Goal: Task Accomplishment & Management: Manage account settings

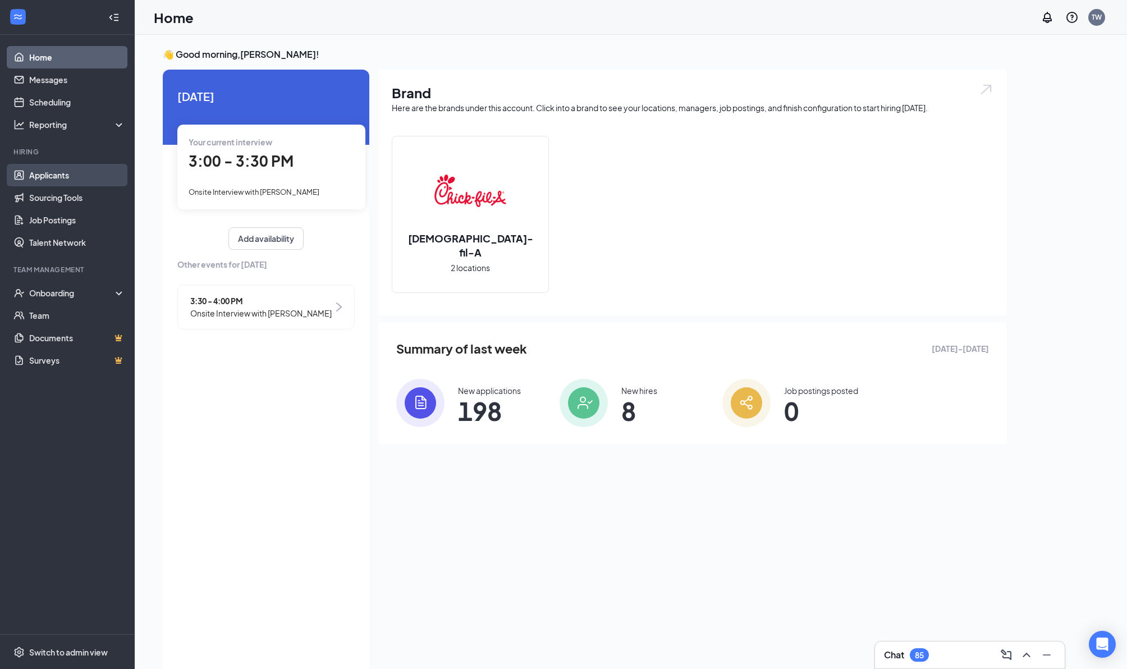
click at [49, 171] on link "Applicants" at bounding box center [77, 175] width 96 height 22
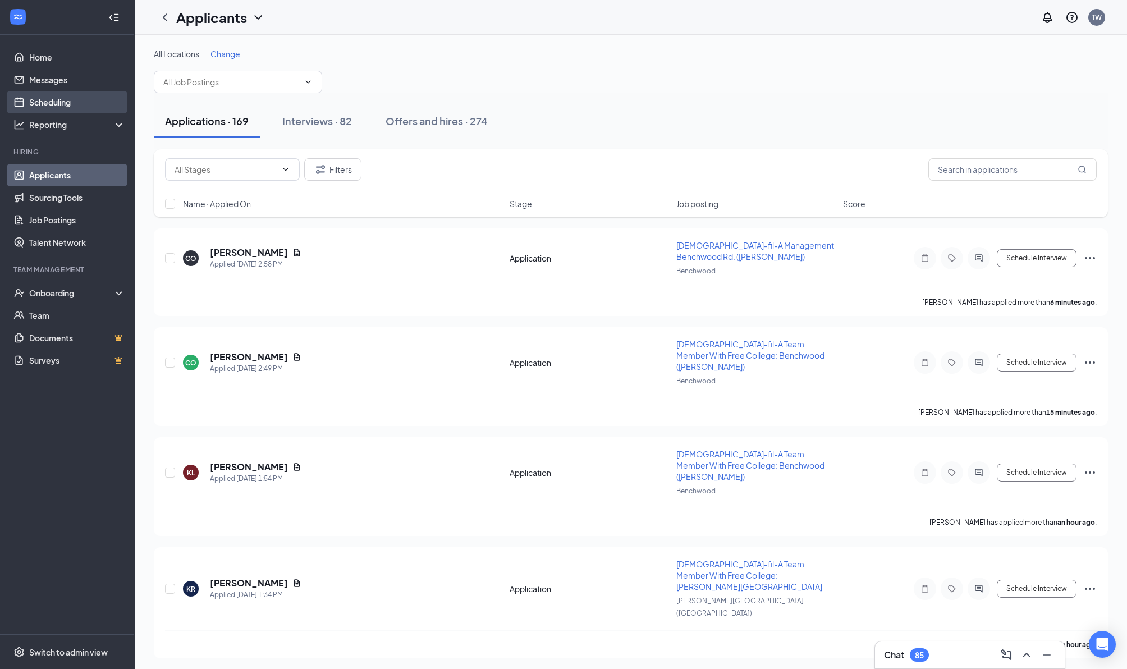
click at [67, 113] on link "Scheduling" at bounding box center [77, 102] width 96 height 22
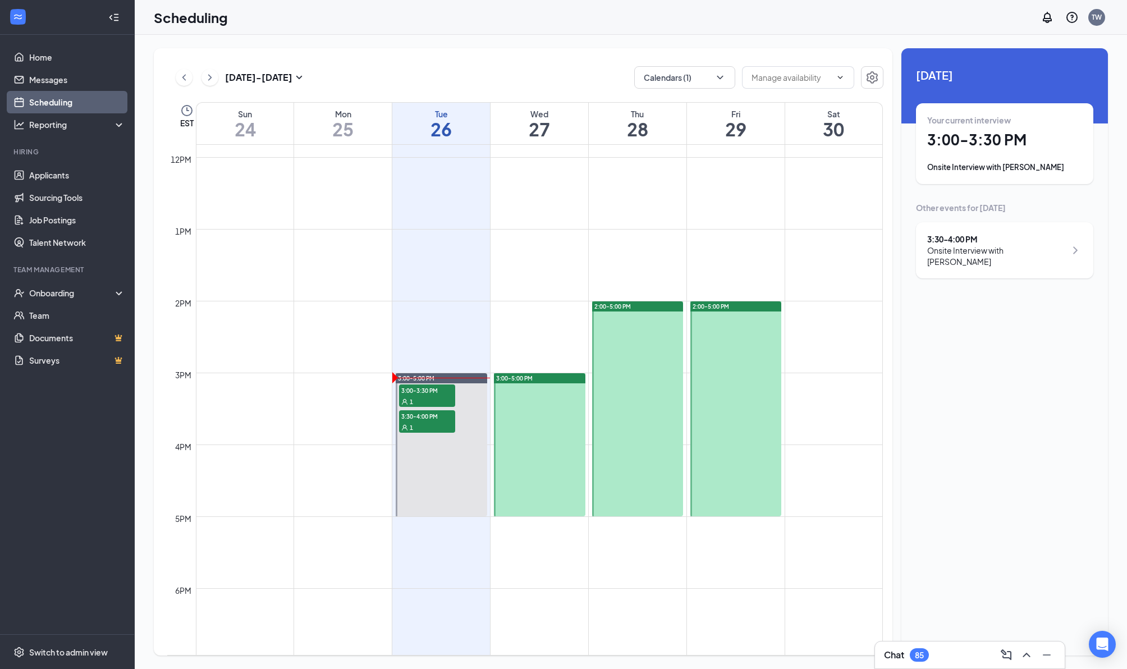
scroll to position [864, 0]
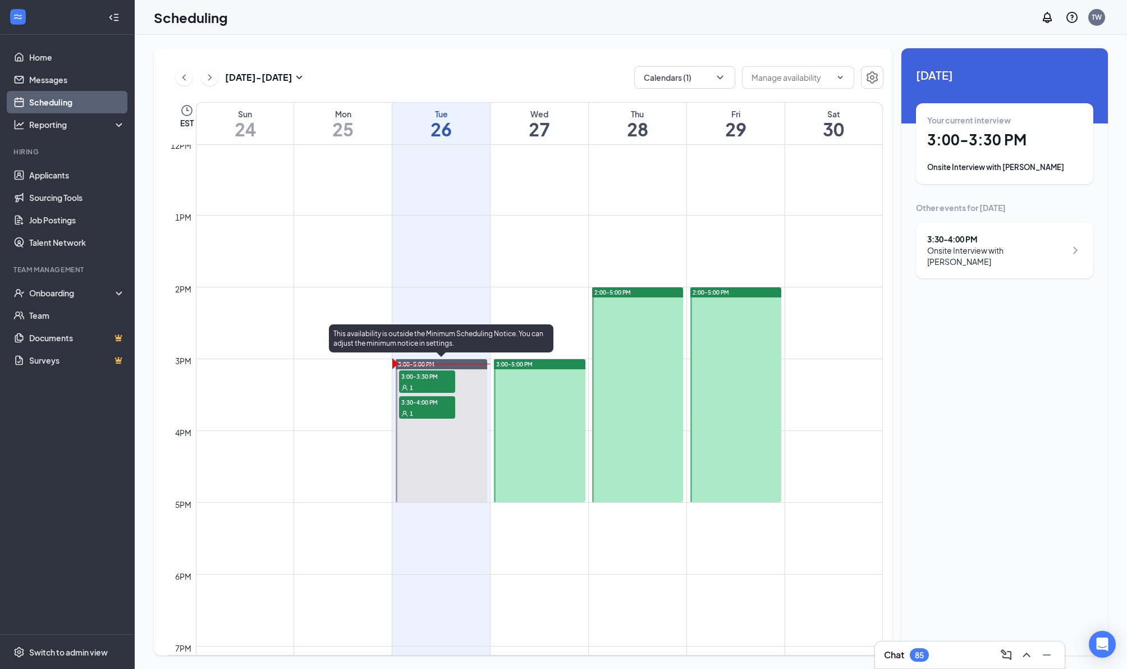
click at [431, 375] on span "3:00-3:30 PM" at bounding box center [427, 376] width 56 height 11
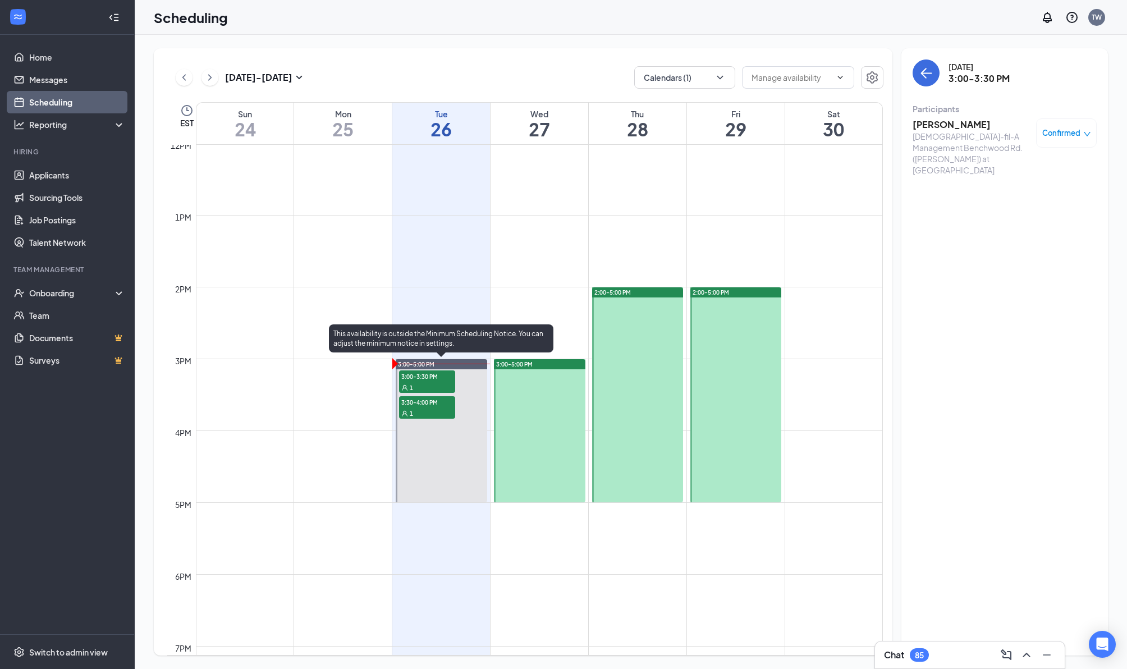
click at [422, 408] on div "1" at bounding box center [427, 413] width 56 height 11
click at [427, 384] on div "1" at bounding box center [427, 387] width 56 height 11
click at [954, 126] on h3 "[PERSON_NAME]" at bounding box center [972, 124] width 118 height 12
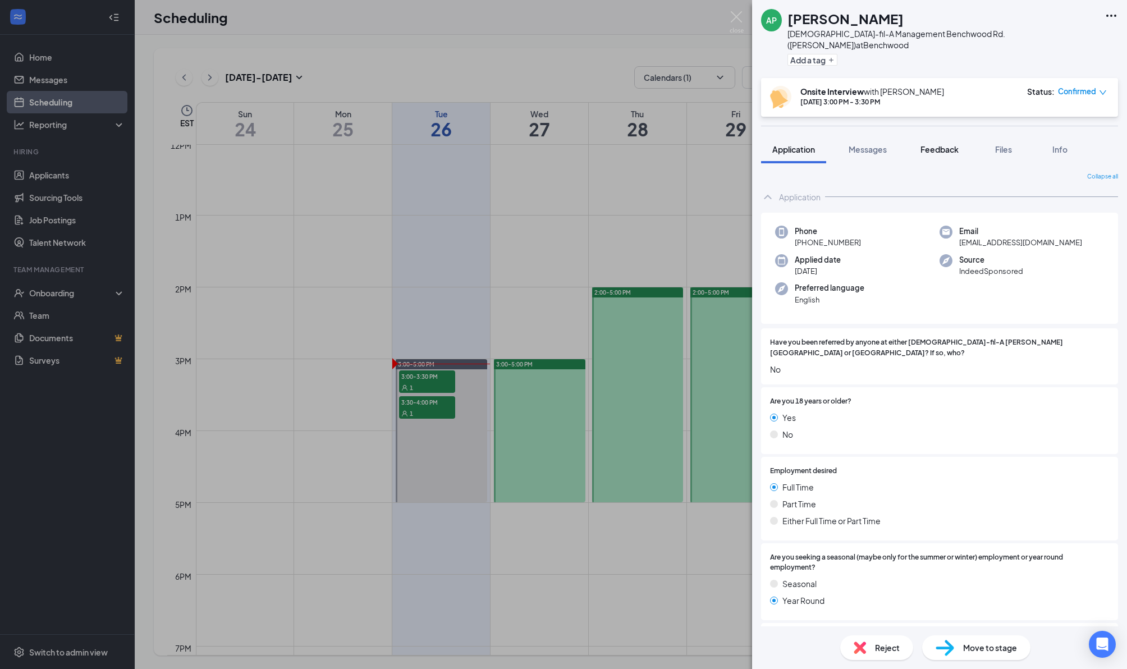
click at [938, 144] on div "Feedback" at bounding box center [940, 149] width 38 height 11
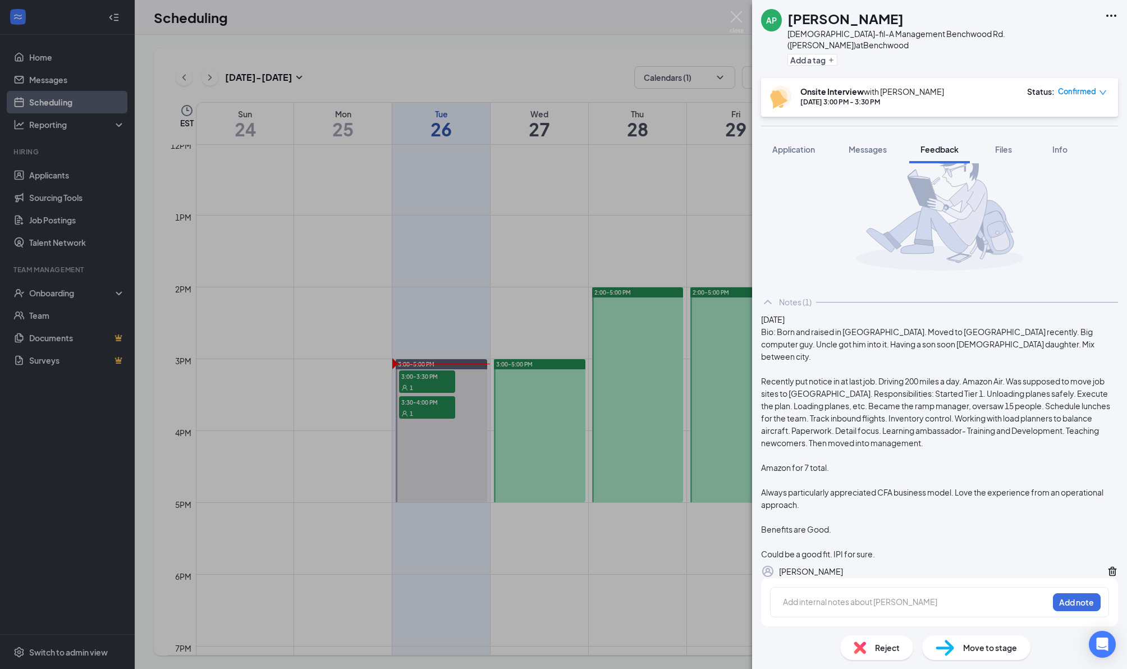
scroll to position [70, 0]
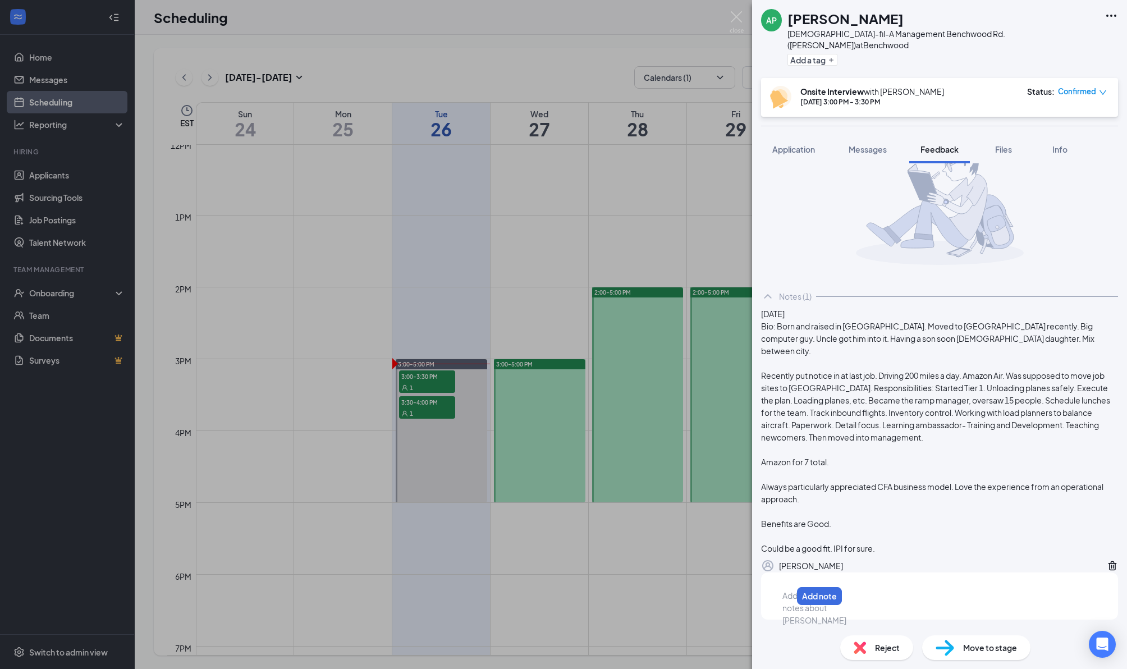
click at [792, 597] on div at bounding box center [787, 596] width 9 height 12
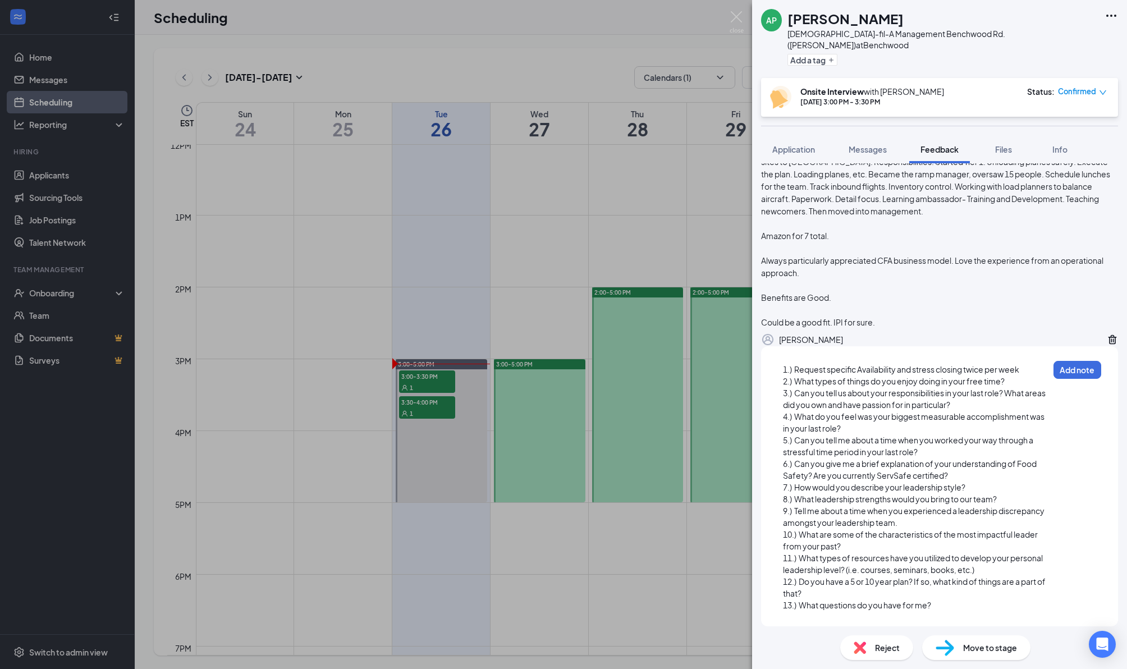
scroll to position [303, 0]
drag, startPoint x: 1031, startPoint y: 375, endPoint x: 780, endPoint y: 343, distance: 253.0
click at [780, 343] on div "[DEMOGRAPHIC_DATA] Bio: Born and raised in [GEOGRAPHIC_DATA]. Moved to [GEOGRAP…" at bounding box center [939, 353] width 357 height 545
click at [785, 372] on span "1.) Request specific Availability and stress closing twice per week" at bounding box center [901, 369] width 236 height 10
drag, startPoint x: 1032, startPoint y: 374, endPoint x: 800, endPoint y: 344, distance: 233.8
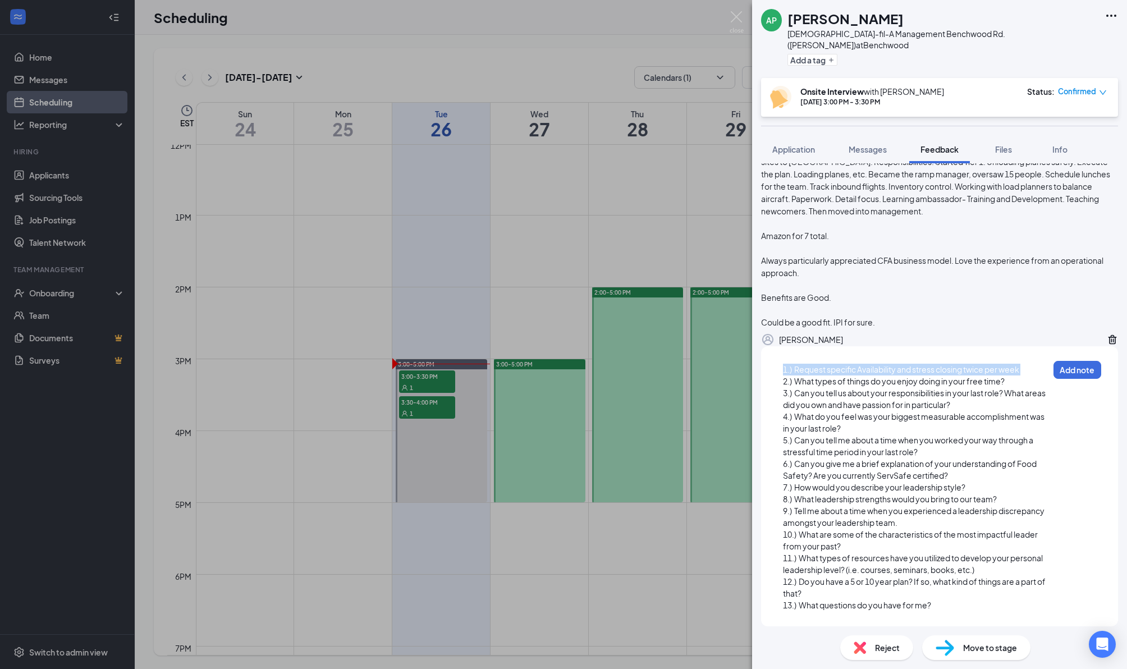
click at [800, 344] on div "[DEMOGRAPHIC_DATA] Bio: Born and raised in [GEOGRAPHIC_DATA]. Moved to [GEOGRAP…" at bounding box center [939, 353] width 357 height 545
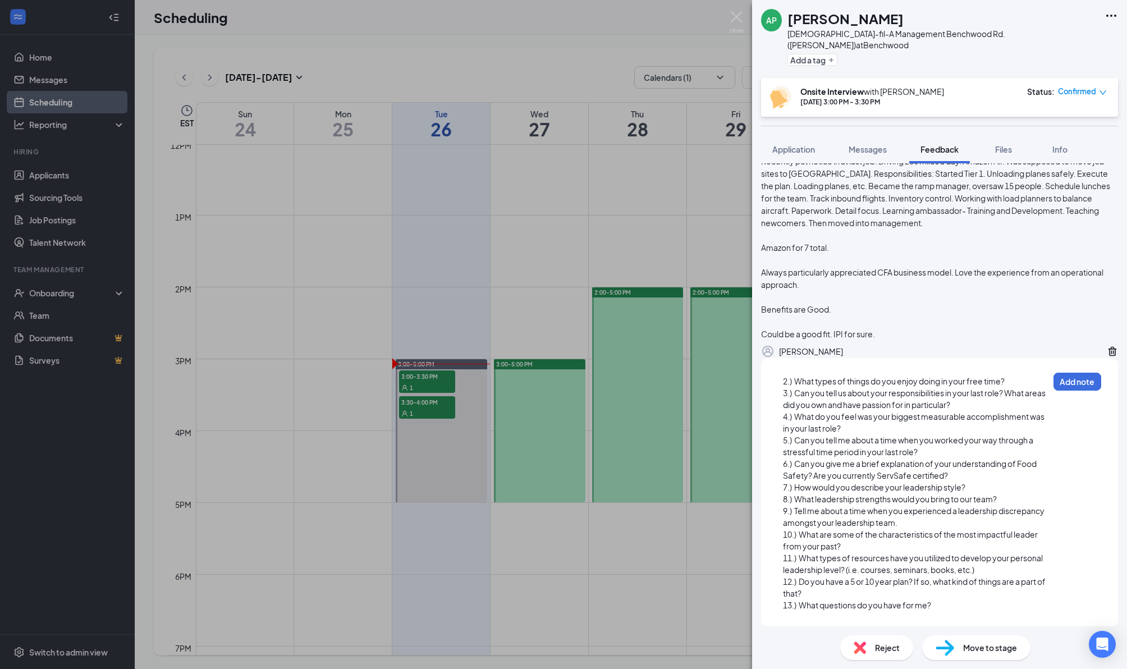
click at [1020, 381] on div "2.) What types of things do you enjoy doing in your free time?" at bounding box center [916, 382] width 266 height 12
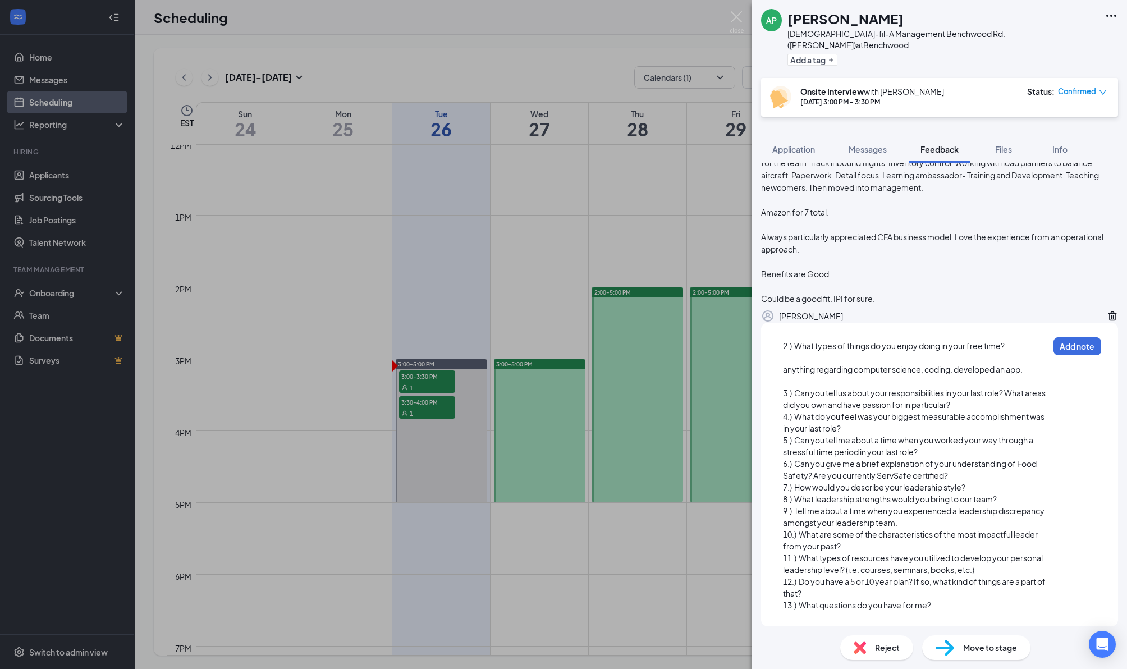
scroll to position [327, 0]
click at [1007, 407] on div "3.) Can you tell us about your responsibilities in your last role? What areas d…" at bounding box center [916, 399] width 266 height 24
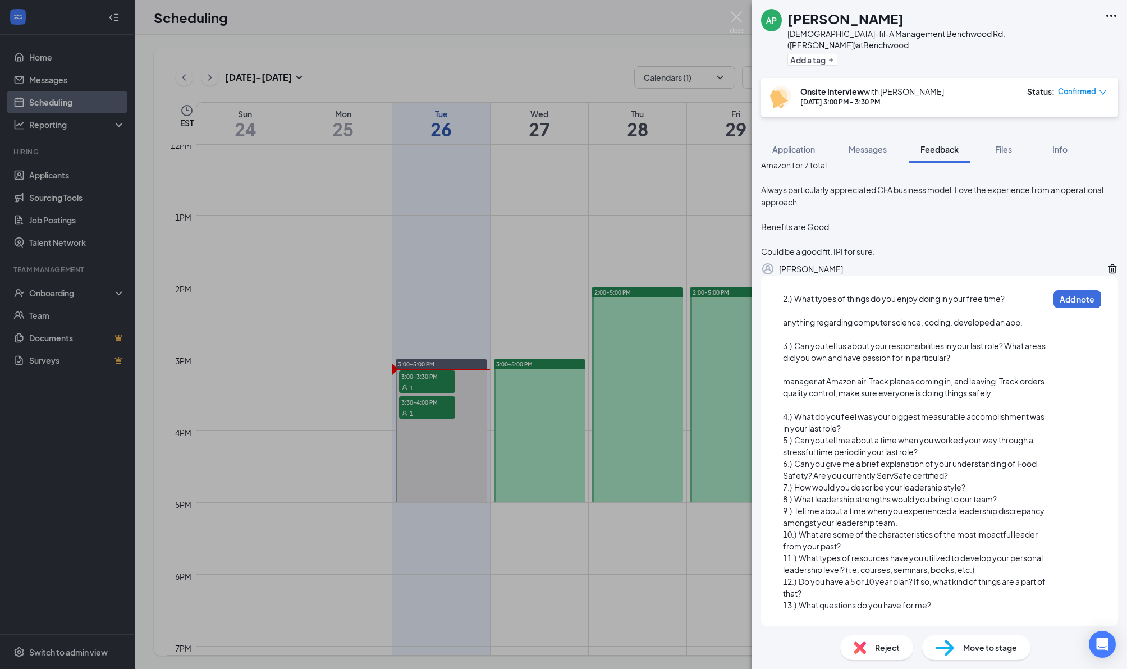
scroll to position [374, 0]
click at [884, 431] on div "4.) What do you feel was your biggest measurable accomplishment was in your las…" at bounding box center [916, 423] width 266 height 24
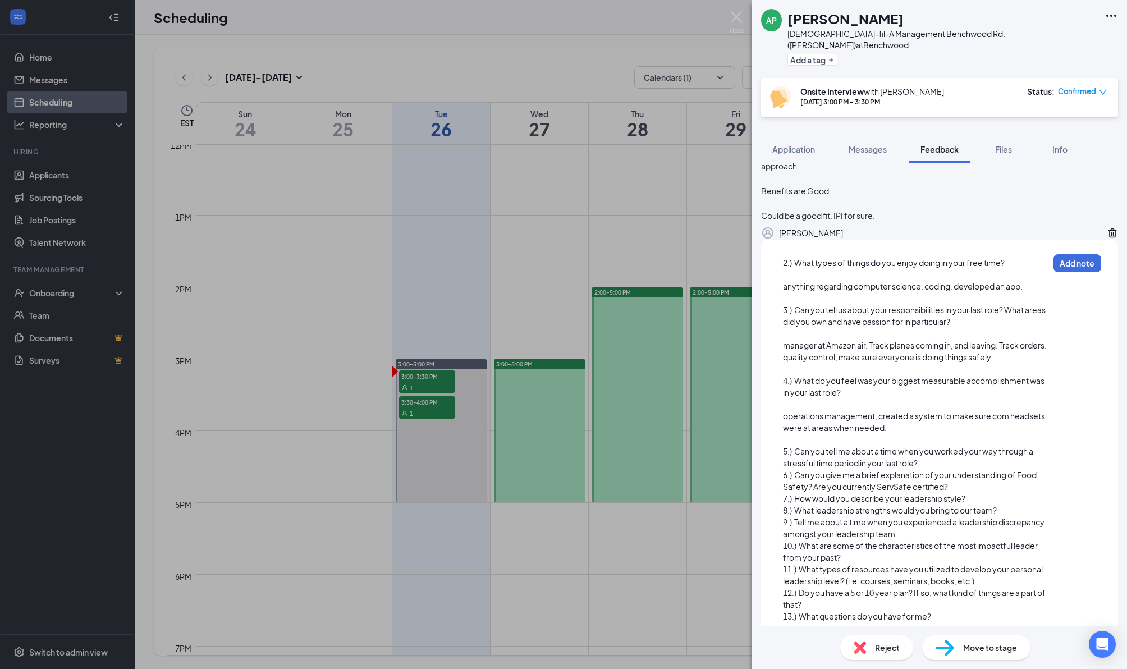
click at [949, 469] on div "5.) Can you tell me about a time when you worked your way through a stressful t…" at bounding box center [916, 458] width 266 height 24
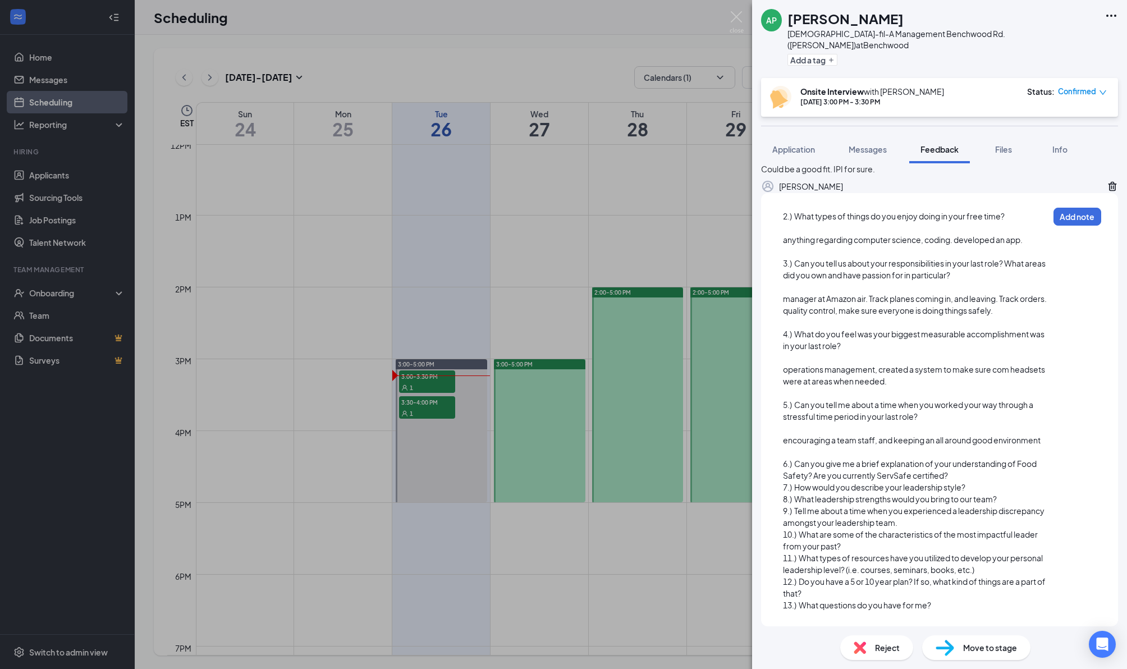
scroll to position [456, 0]
click at [962, 471] on div "6.) Can you give me a brief explanation of your understanding of Food Safety? A…" at bounding box center [916, 470] width 266 height 24
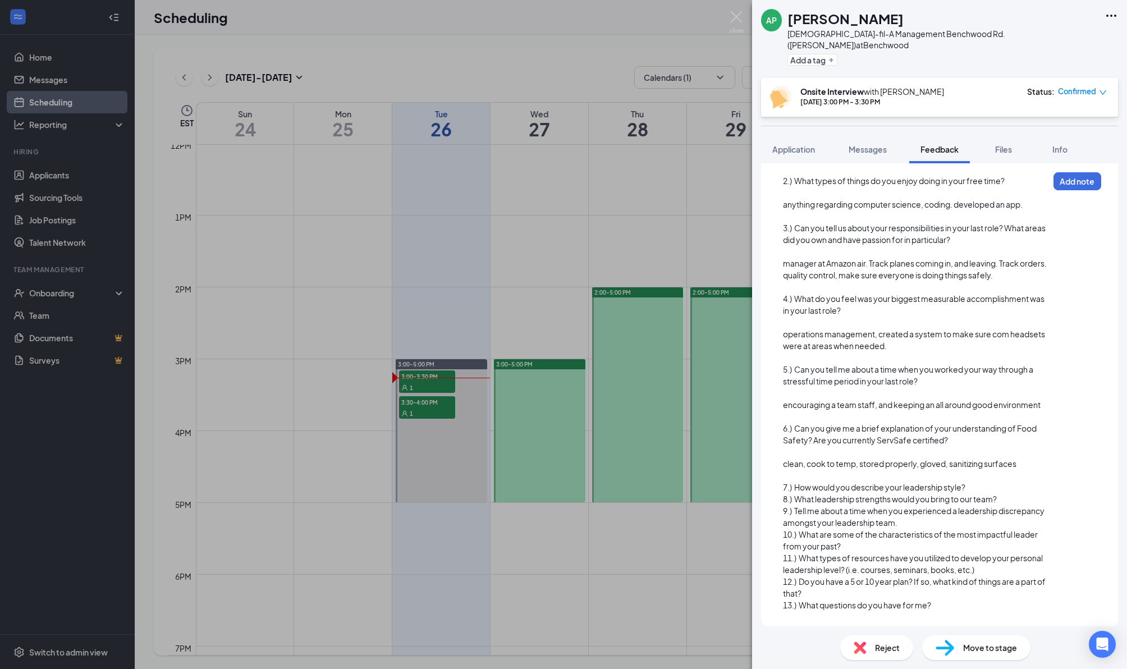
scroll to position [492, 0]
click at [972, 488] on div "7.) How would you describe your leadership style?" at bounding box center [916, 488] width 266 height 12
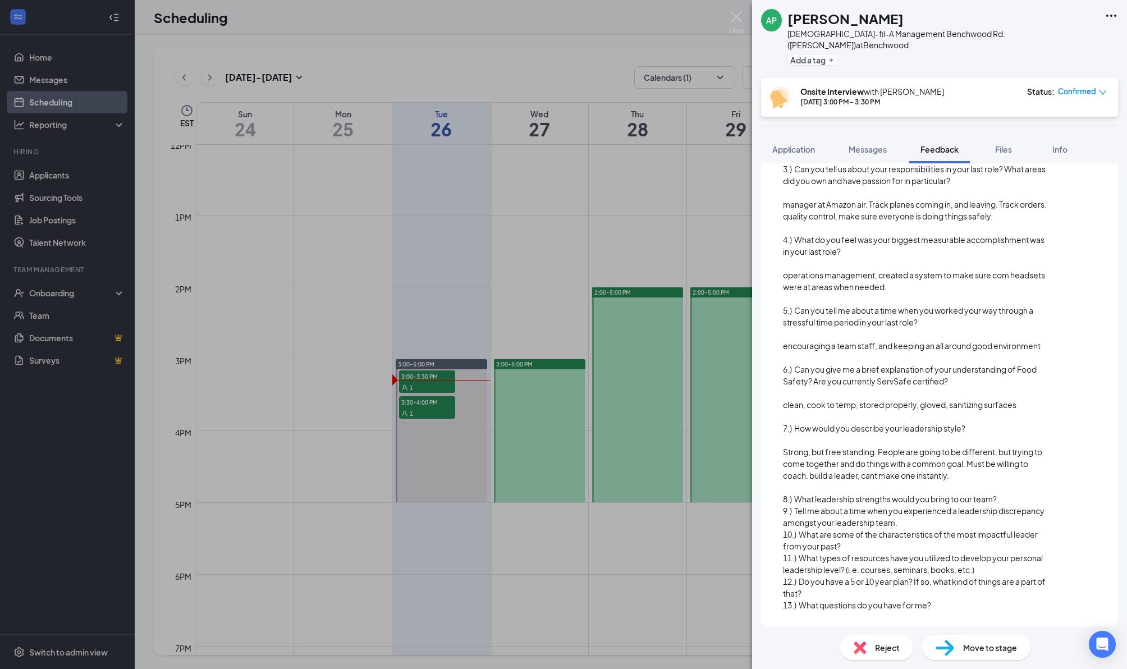
scroll to position [551, 0]
click at [1021, 502] on div "8.) What leadership strengths would you bring to our team?" at bounding box center [916, 499] width 266 height 12
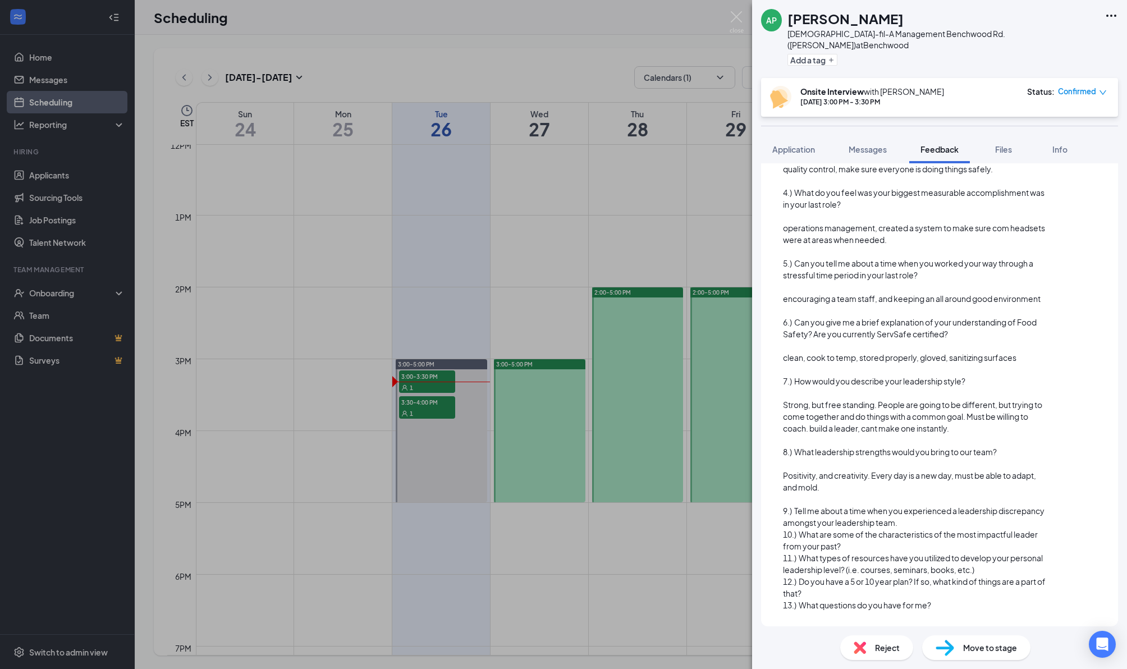
scroll to position [598, 0]
click at [920, 515] on div "9.) Tell me about a time when you experienced a leadership discrepancy amongst …" at bounding box center [916, 517] width 266 height 24
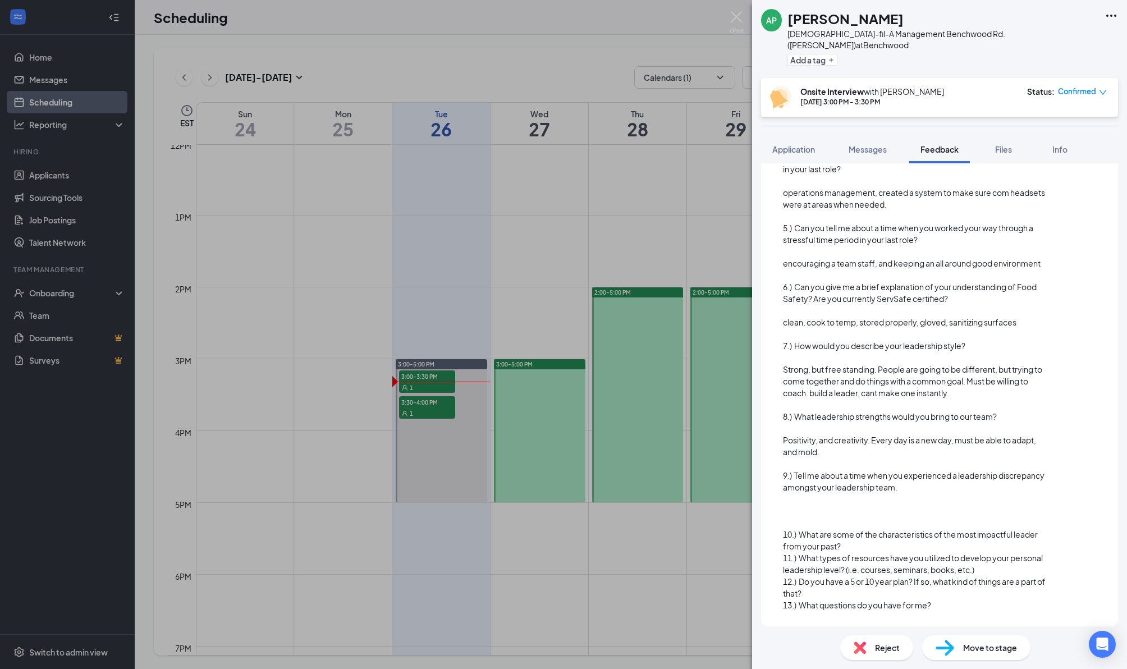
click at [812, 517] on div at bounding box center [916, 511] width 266 height 12
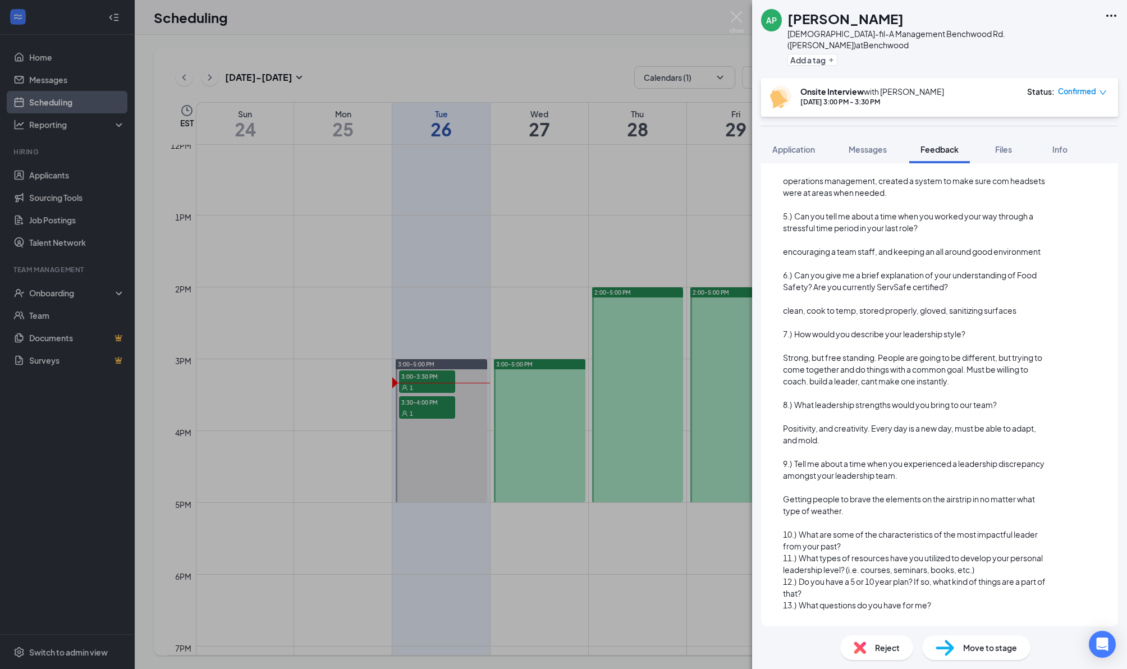
scroll to position [645, 0]
click at [870, 548] on div "10.) What are some of the characteristics of the most impactful leader from you…" at bounding box center [916, 541] width 266 height 24
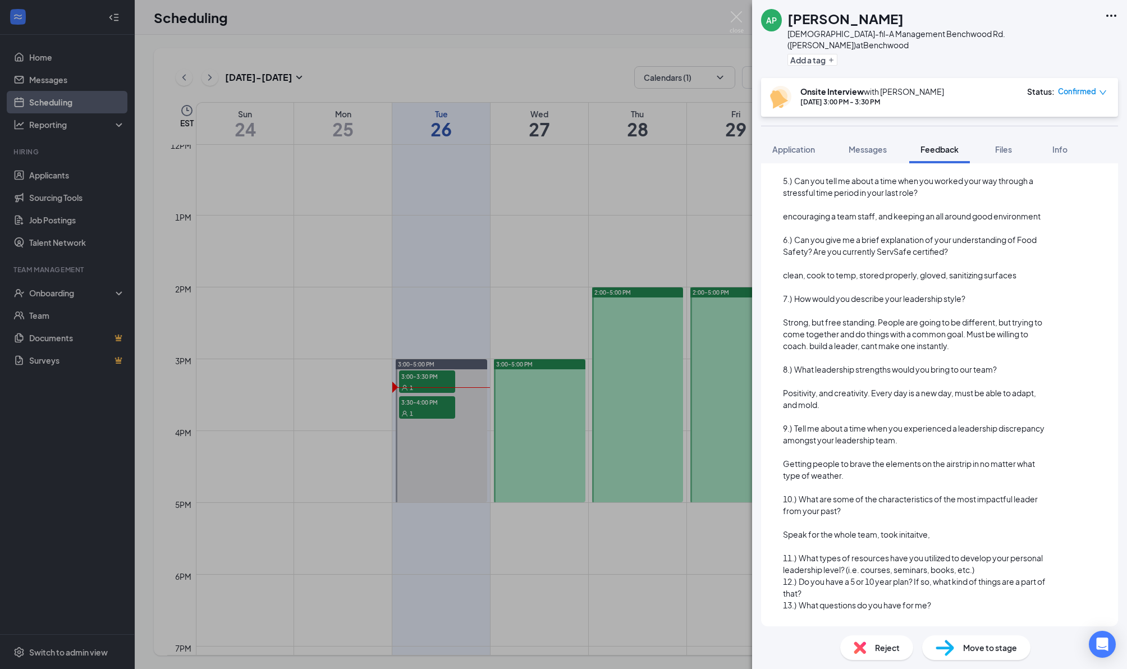
scroll to position [680, 0]
click at [996, 565] on div "11.) What types of resources have you utilized to develop your personal leaders…" at bounding box center [916, 564] width 266 height 24
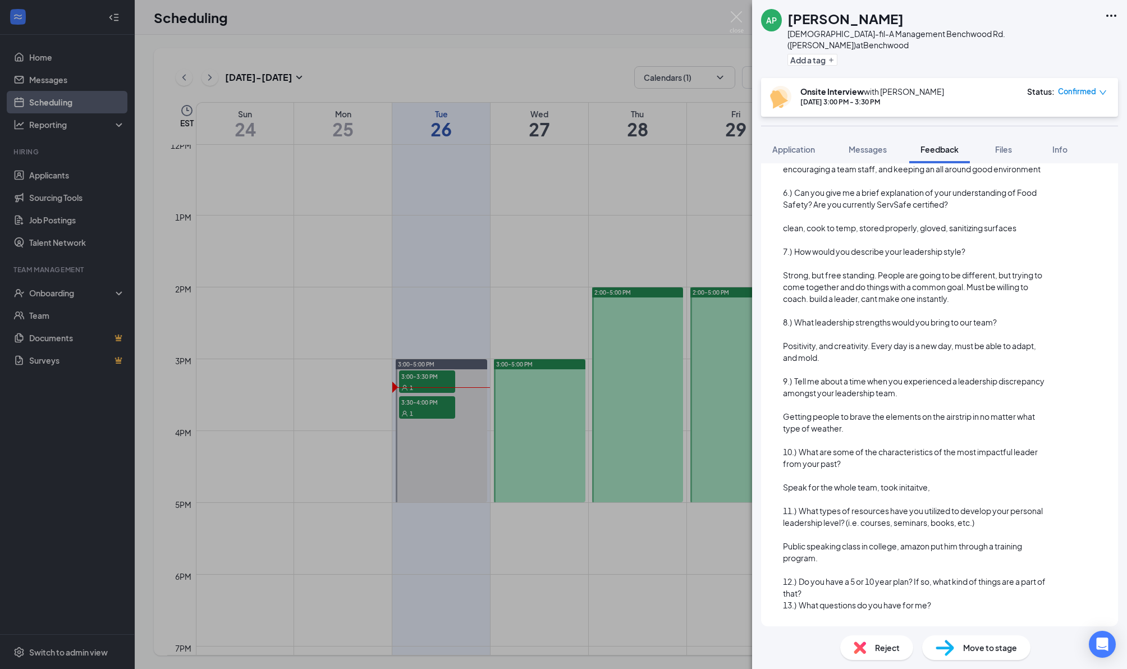
scroll to position [728, 0]
click at [834, 592] on div "12.) Do you have a 5 or 10 year plan? If so, what kind of things are a part of …" at bounding box center [916, 588] width 266 height 24
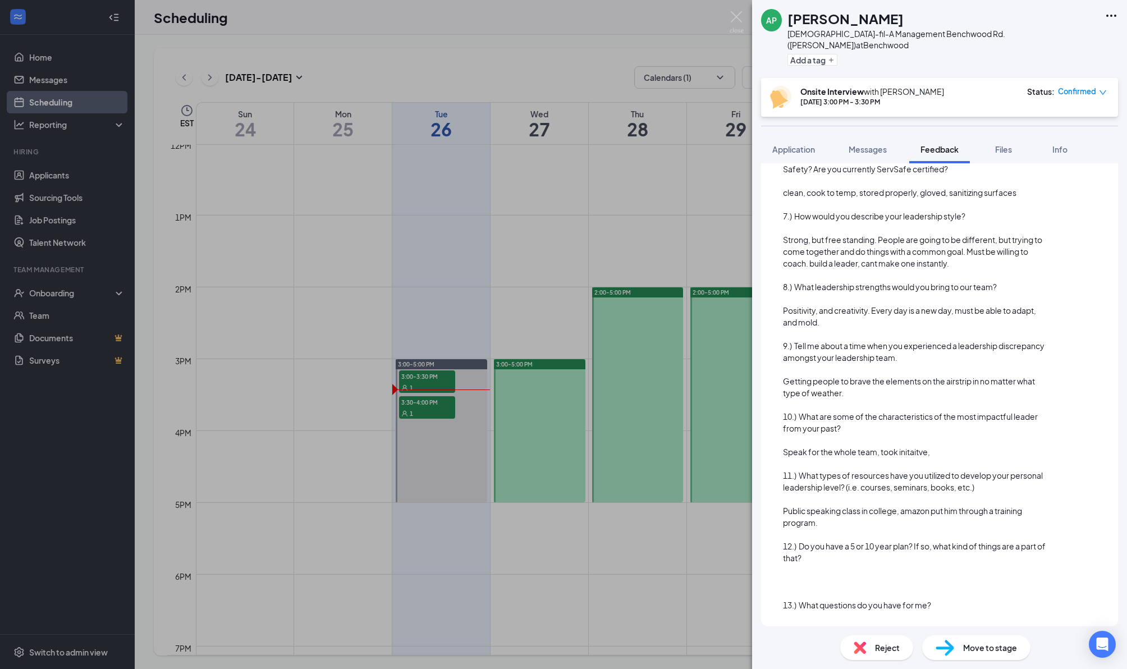
scroll to position [763, 0]
click at [810, 577] on div at bounding box center [916, 582] width 266 height 12
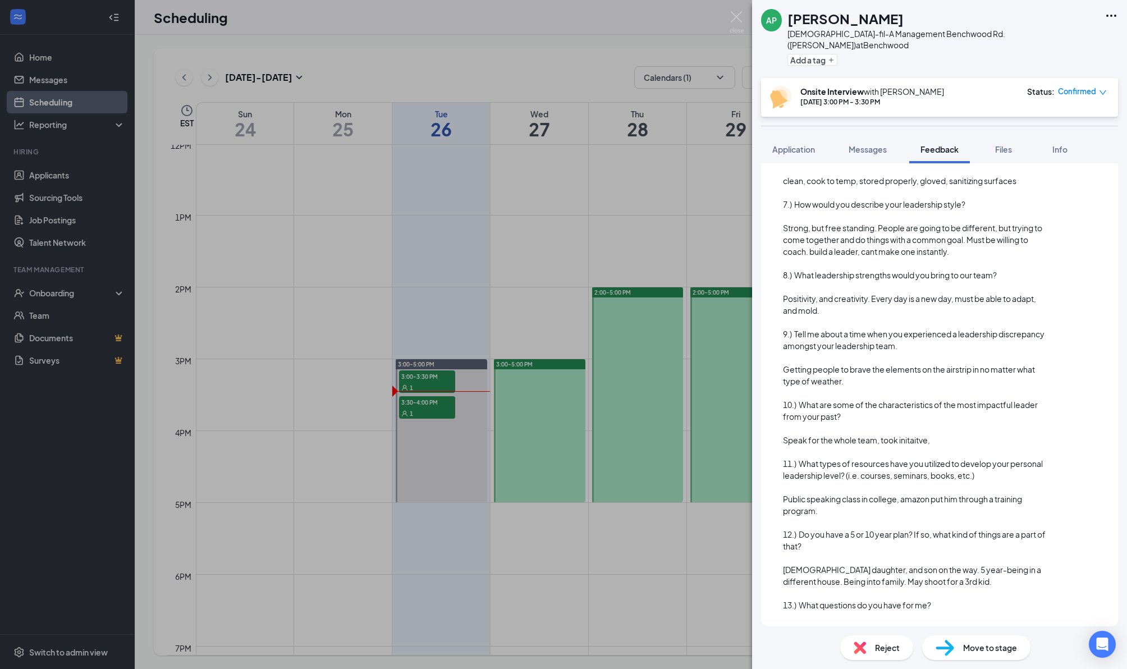
scroll to position [775, 0]
click at [949, 596] on div at bounding box center [916, 594] width 266 height 12
click at [948, 610] on div "13.) What questions do you have for me?" at bounding box center [916, 606] width 266 height 12
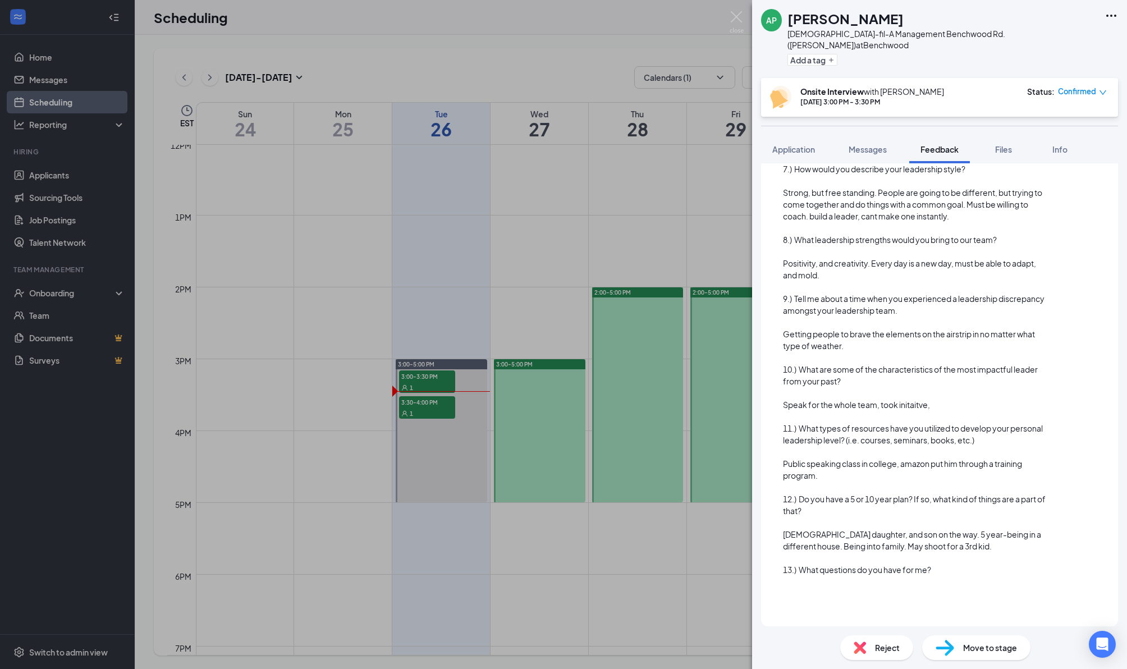
scroll to position [810, 0]
click at [817, 589] on div at bounding box center [916, 594] width 266 height 12
click at [798, 606] on div at bounding box center [916, 606] width 266 height 12
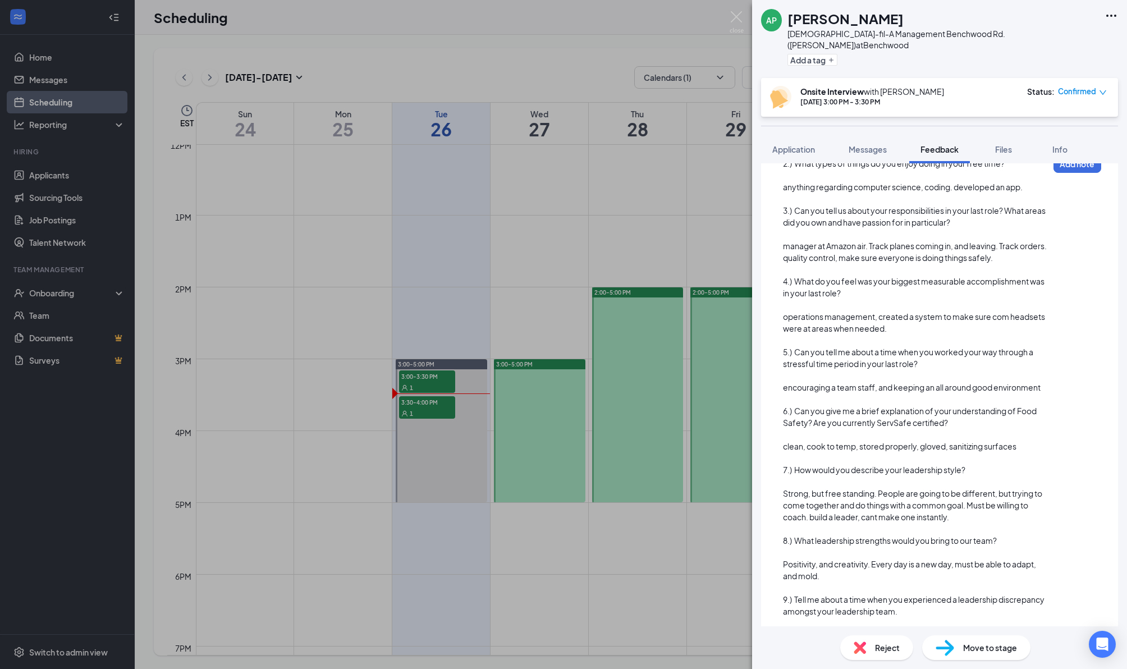
scroll to position [387, 0]
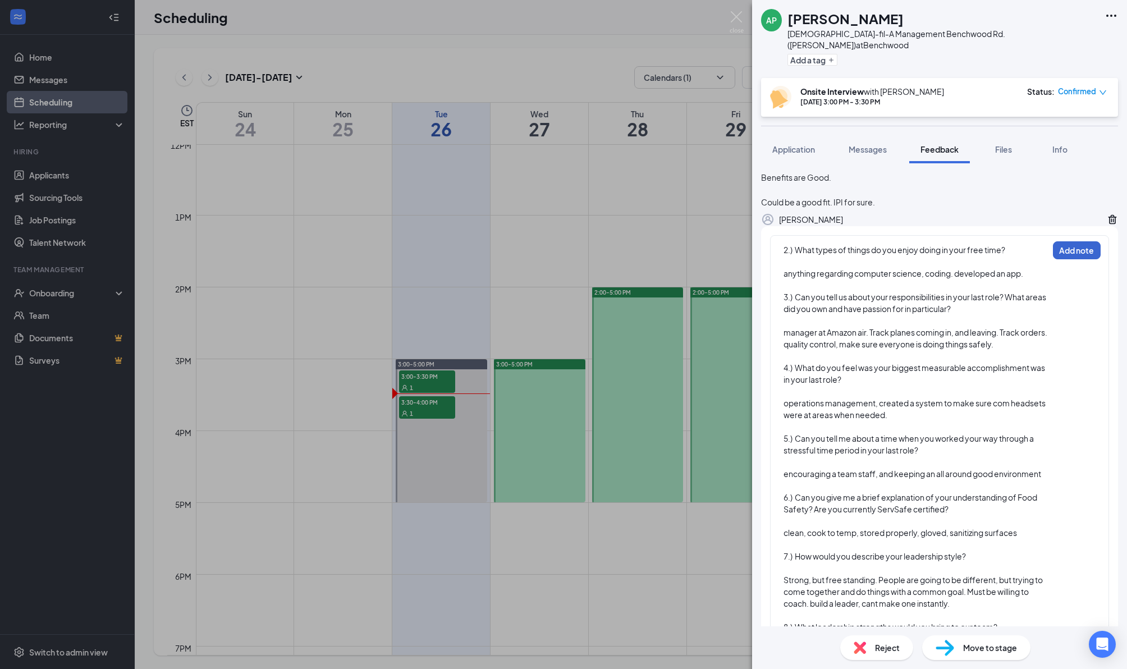
click at [1084, 259] on button "Add note" at bounding box center [1077, 250] width 48 height 18
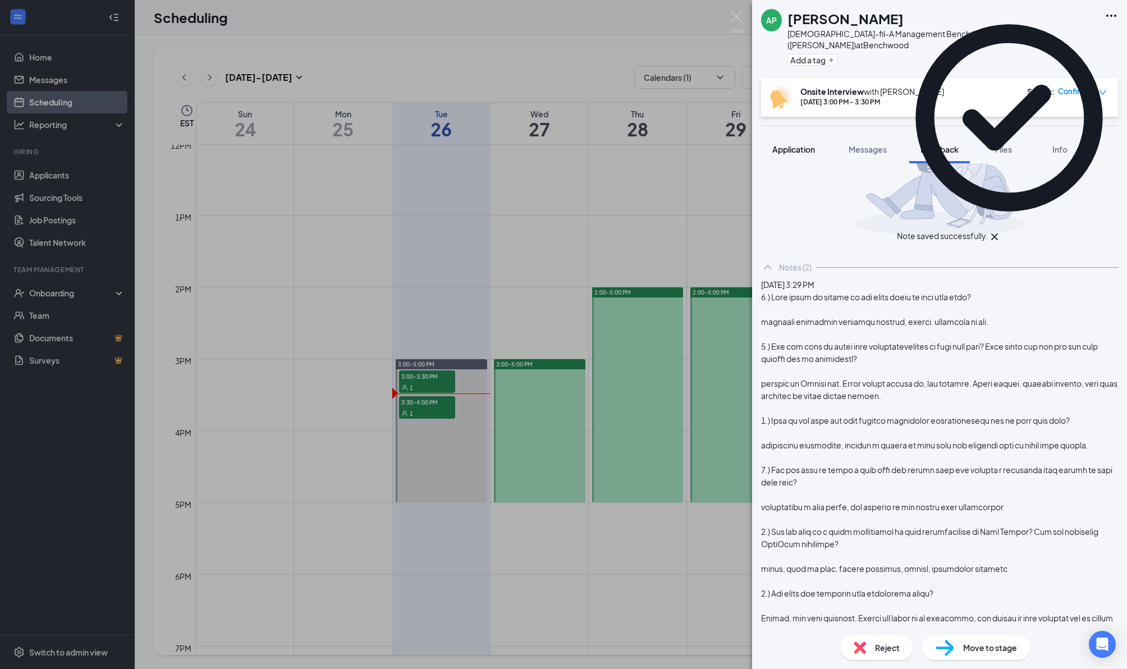
click at [792, 144] on span "Application" at bounding box center [793, 149] width 43 height 10
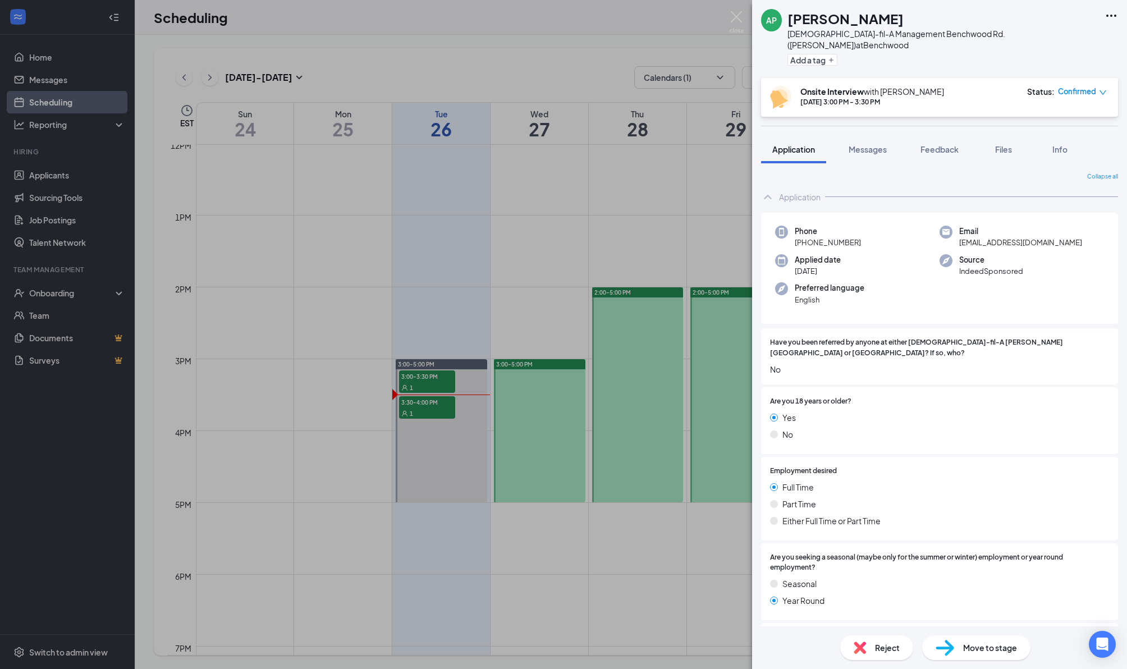
click at [657, 216] on div "AP [PERSON_NAME] [DEMOGRAPHIC_DATA]-fil-A Management Benchwood Rd. ([PERSON_NAM…" at bounding box center [563, 334] width 1127 height 669
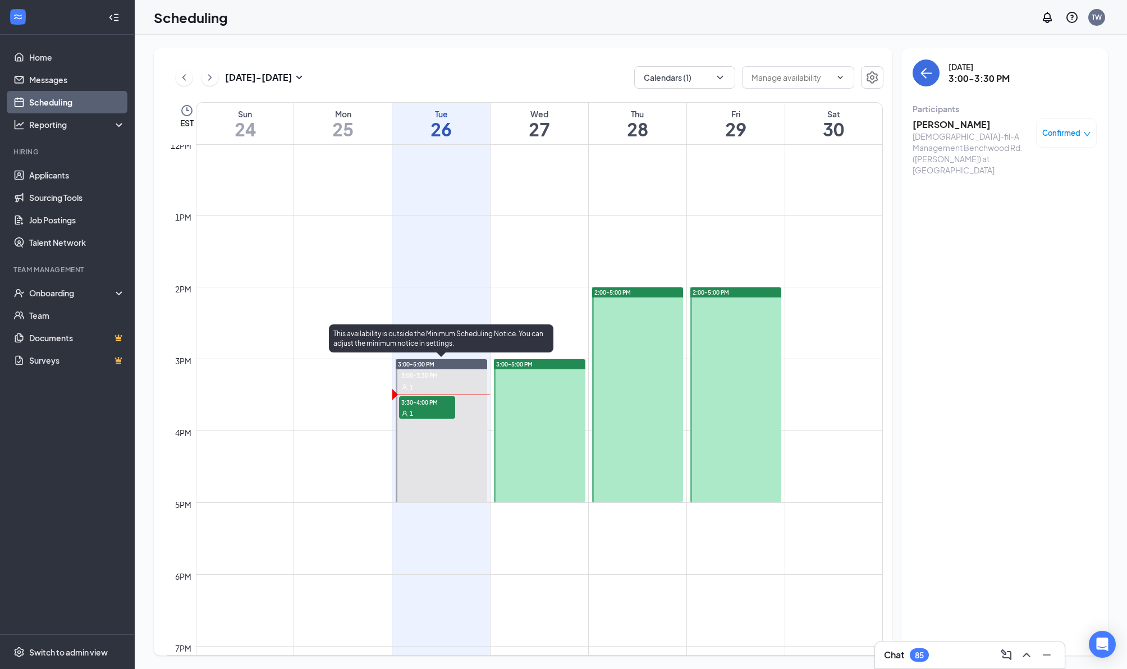
click at [430, 408] on div "1" at bounding box center [427, 413] width 56 height 11
click at [434, 408] on div "1" at bounding box center [427, 413] width 56 height 11
click at [963, 127] on h3 "[PERSON_NAME]" at bounding box center [972, 124] width 118 height 12
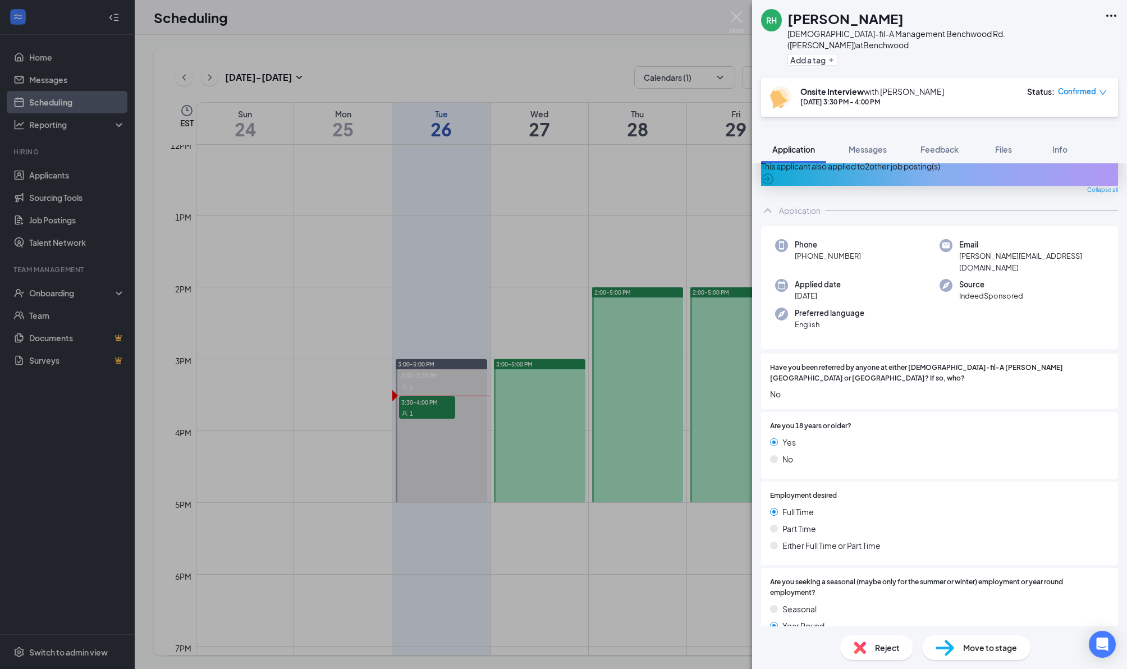
scroll to position [2, 0]
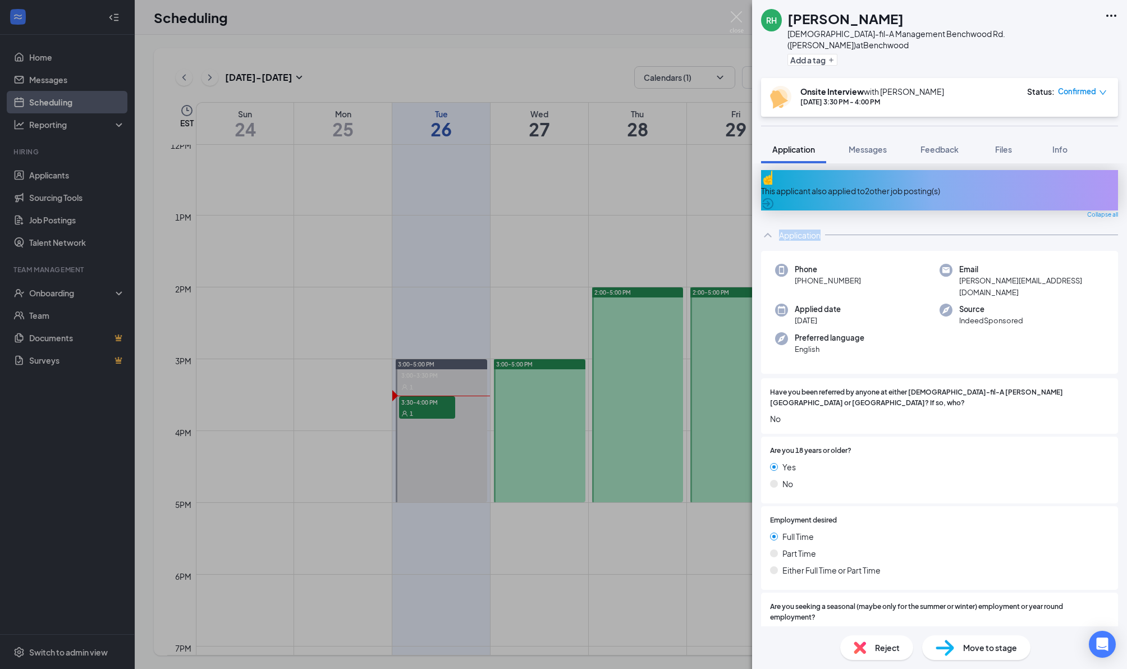
drag, startPoint x: 888, startPoint y: 181, endPoint x: 879, endPoint y: 218, distance: 38.7
click at [922, 147] on button "Feedback" at bounding box center [939, 149] width 61 height 28
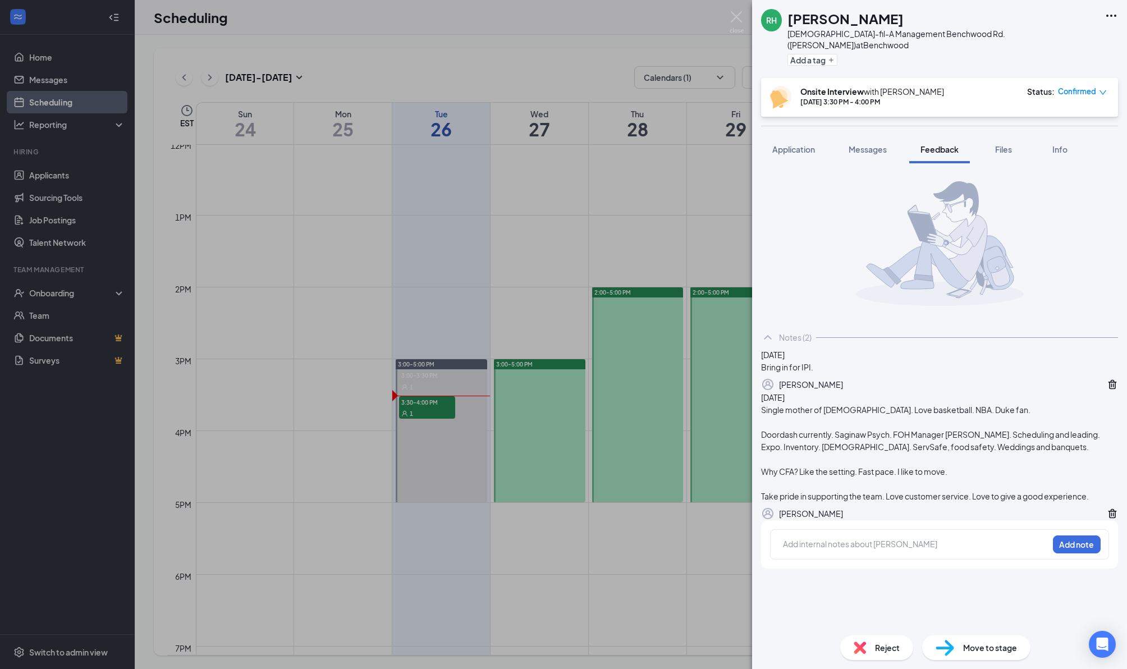
scroll to position [17, 0]
click at [830, 550] on div at bounding box center [916, 544] width 264 height 12
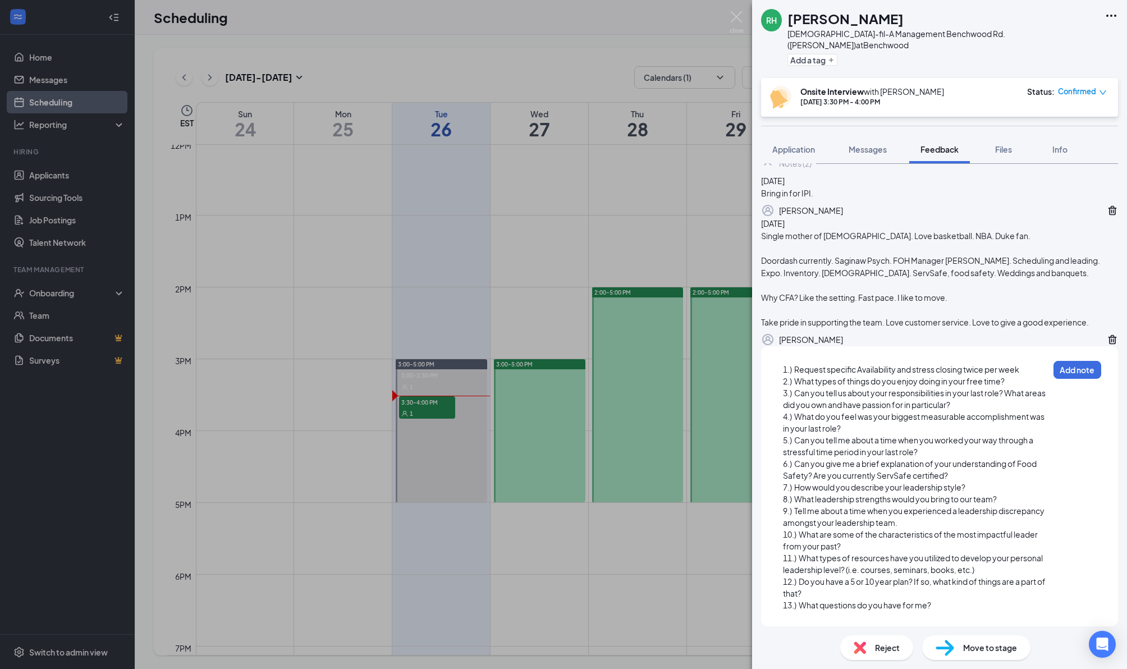
scroll to position [231, 0]
drag, startPoint x: 1036, startPoint y: 387, endPoint x: 543, endPoint y: 368, distance: 493.3
click at [543, 368] on div "RH [PERSON_NAME] [DEMOGRAPHIC_DATA]-fil-A Management Benchwood Rd. ([PERSON_NAM…" at bounding box center [563, 334] width 1127 height 669
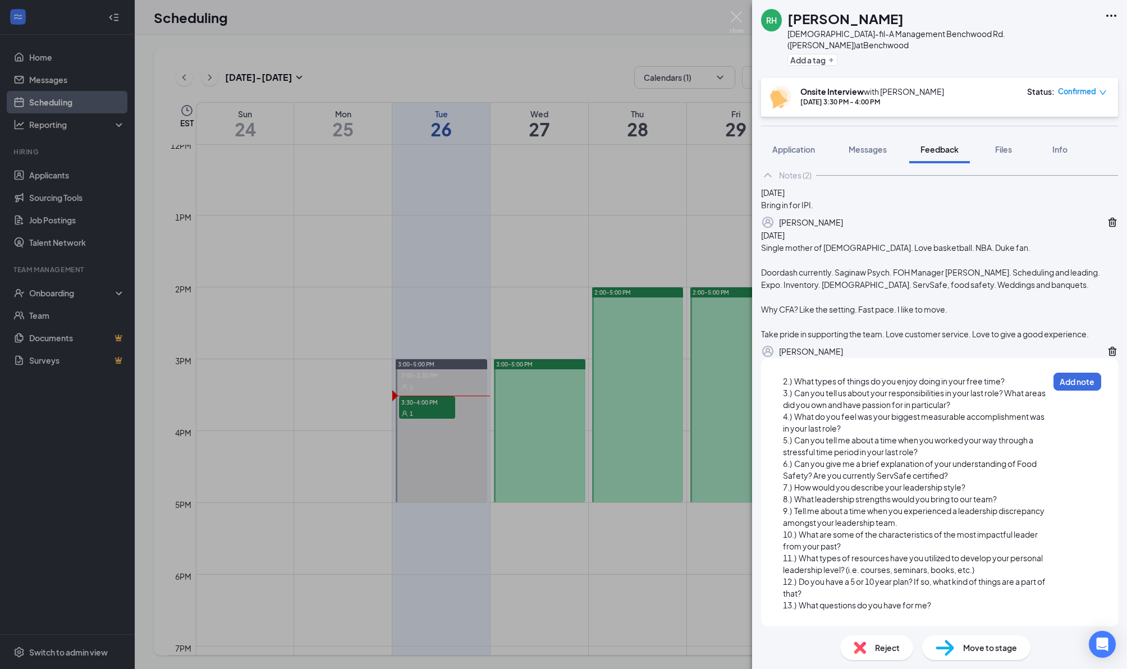
click at [1028, 387] on div "2.) What types of things do you enjoy doing in your free time?" at bounding box center [916, 382] width 266 height 12
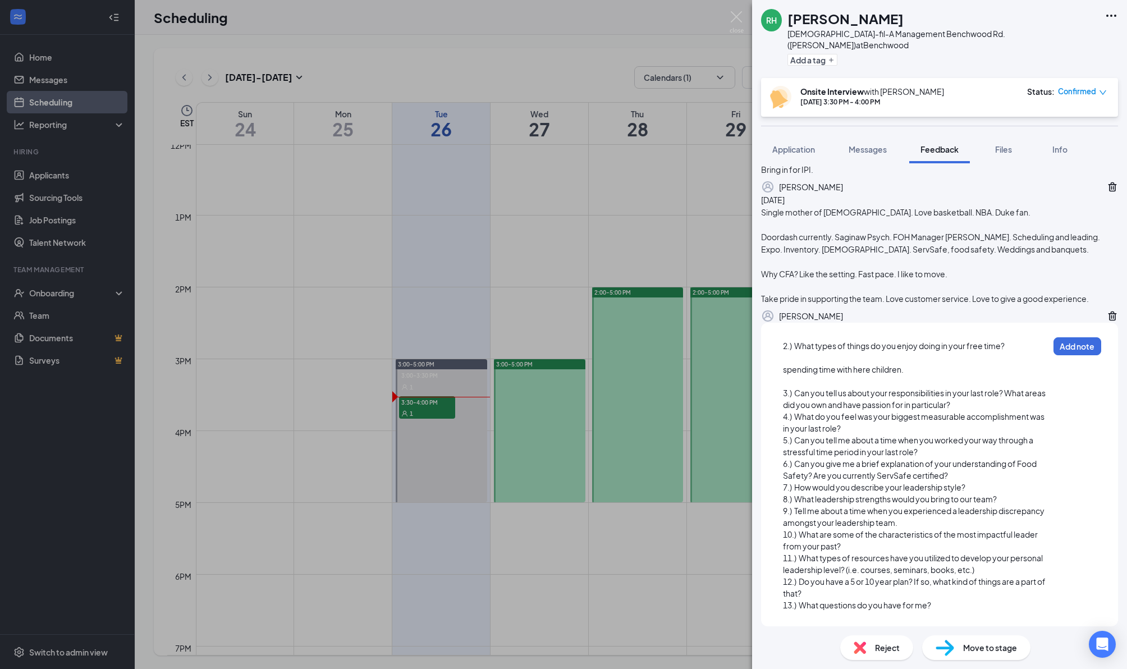
scroll to position [274, 0]
click at [994, 403] on div "3.) Can you tell us about your responsibilities in your last role? What areas d…" at bounding box center [916, 399] width 266 height 24
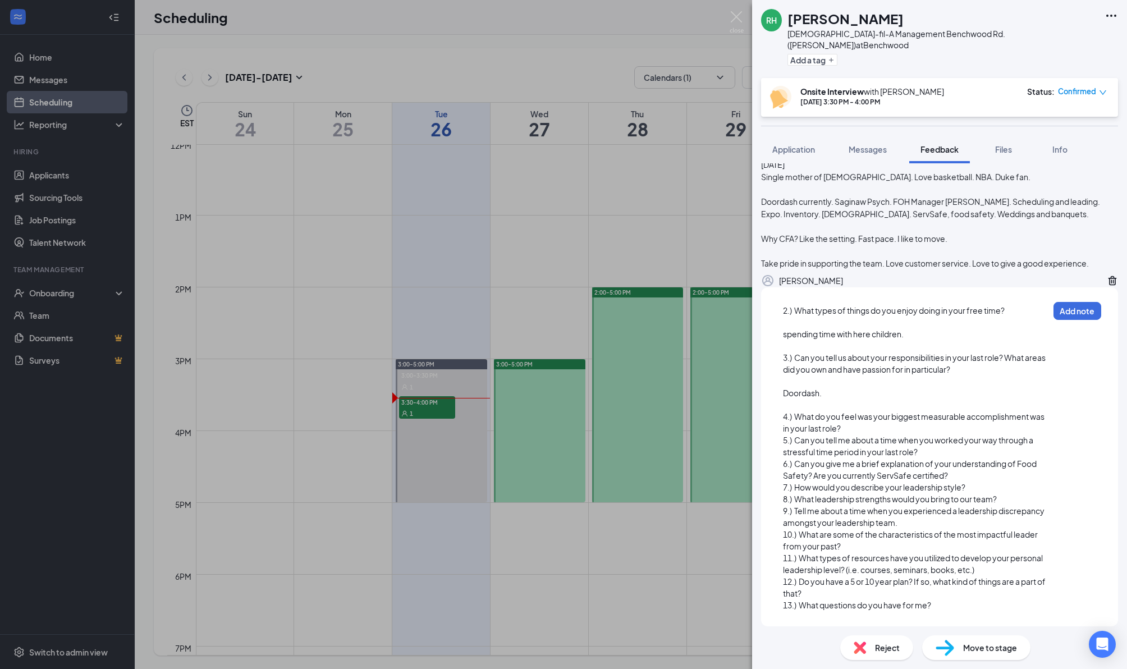
scroll to position [309, 0]
click at [898, 426] on div "4.) What do you feel was your biggest measurable accomplishment was in your las…" at bounding box center [916, 423] width 266 height 24
click at [858, 429] on div "4.) What do you feel was your biggest measurable accomplishment was in your las…" at bounding box center [916, 423] width 266 height 24
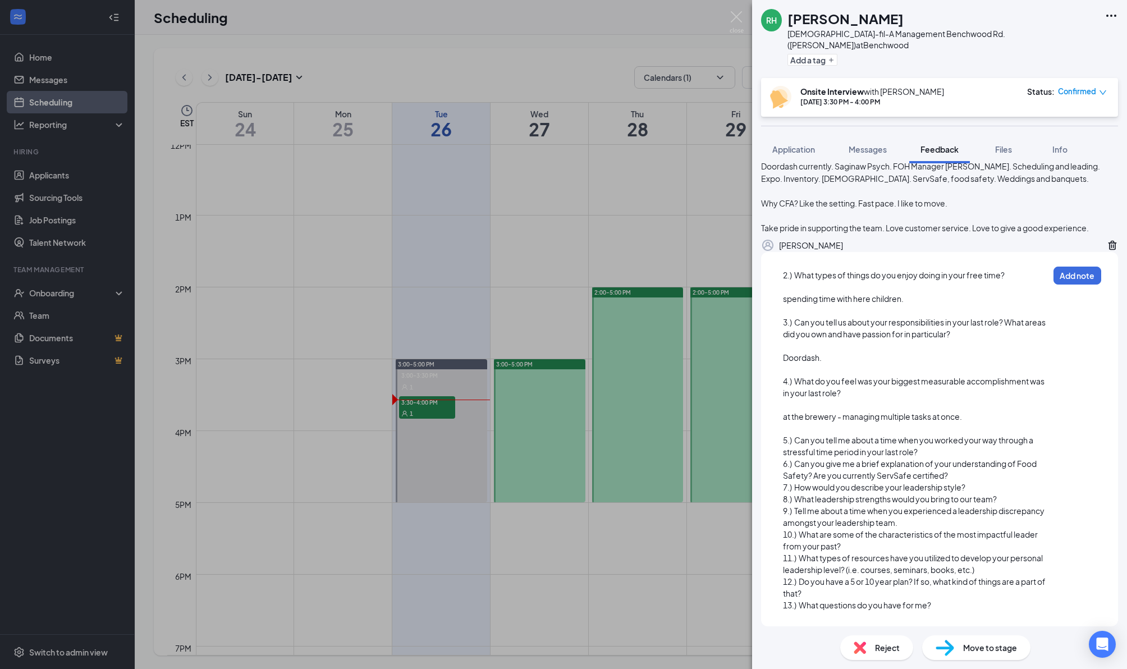
scroll to position [345, 0]
click at [936, 452] on div "5.) Can you tell me about a time when you worked your way through a stressful t…" at bounding box center [916, 447] width 266 height 24
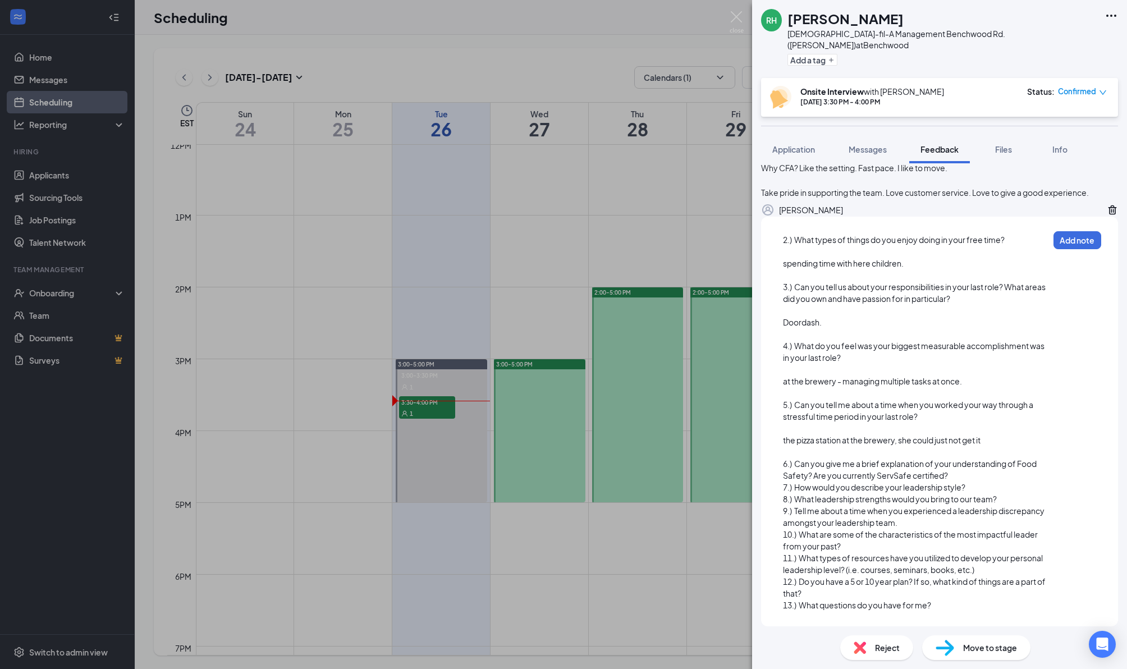
scroll to position [380, 0]
click at [953, 475] on div "6.) Can you give me a brief explanation of your understanding of Food Safety? A…" at bounding box center [916, 470] width 266 height 24
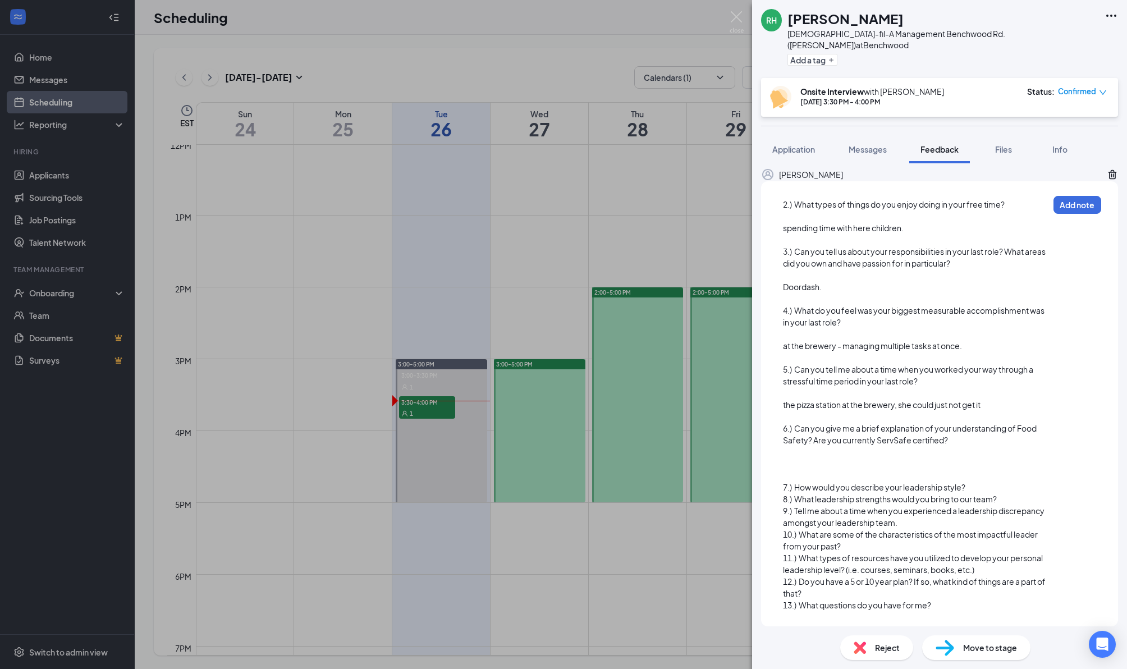
scroll to position [415, 0]
click at [813, 459] on div at bounding box center [916, 464] width 266 height 12
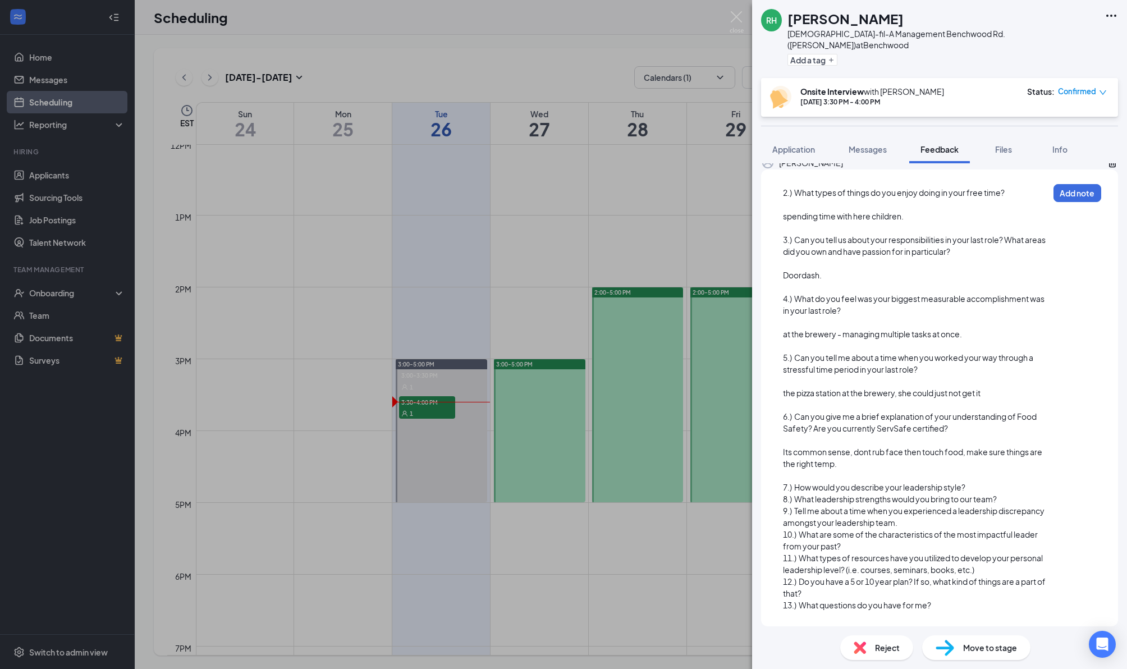
scroll to position [427, 0]
click at [1006, 486] on div "7.) How would you describe your leadership style?" at bounding box center [916, 488] width 266 height 12
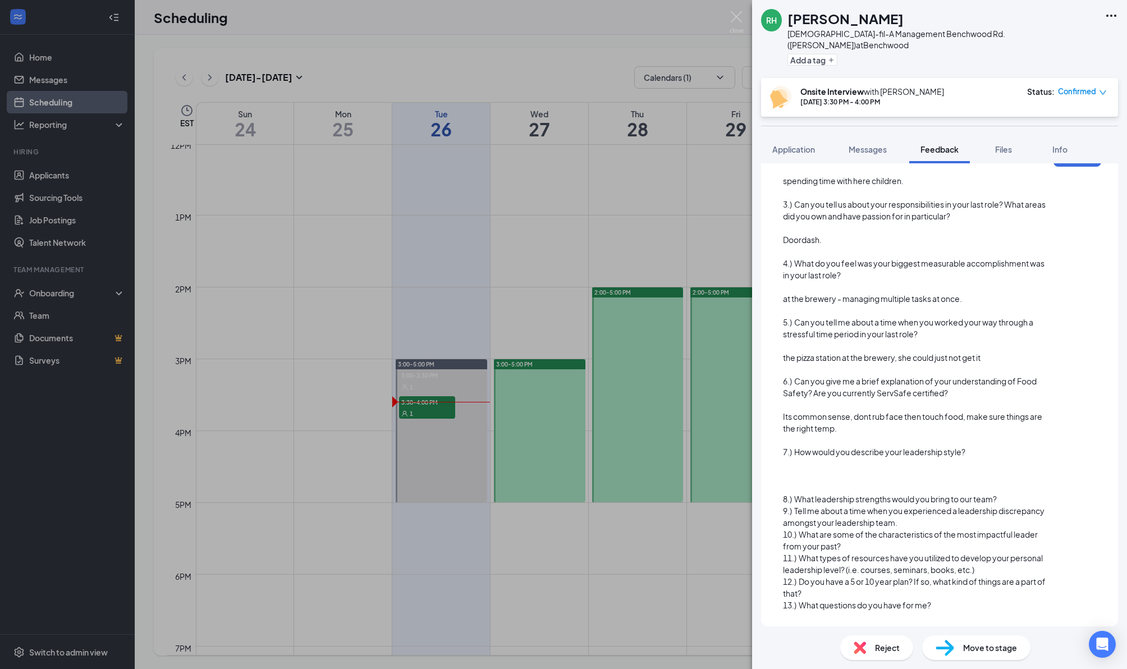
click at [793, 482] on div at bounding box center [916, 476] width 266 height 12
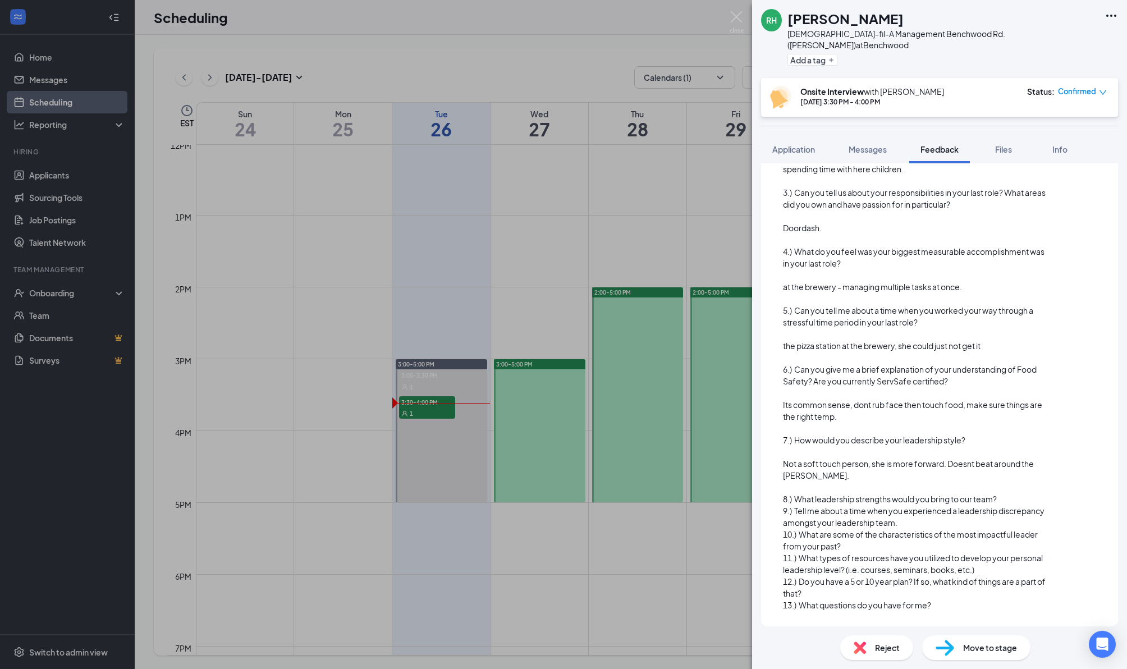
scroll to position [474, 0]
click at [1021, 497] on div "8.) What leadership strengths would you bring to our team?" at bounding box center [916, 499] width 266 height 12
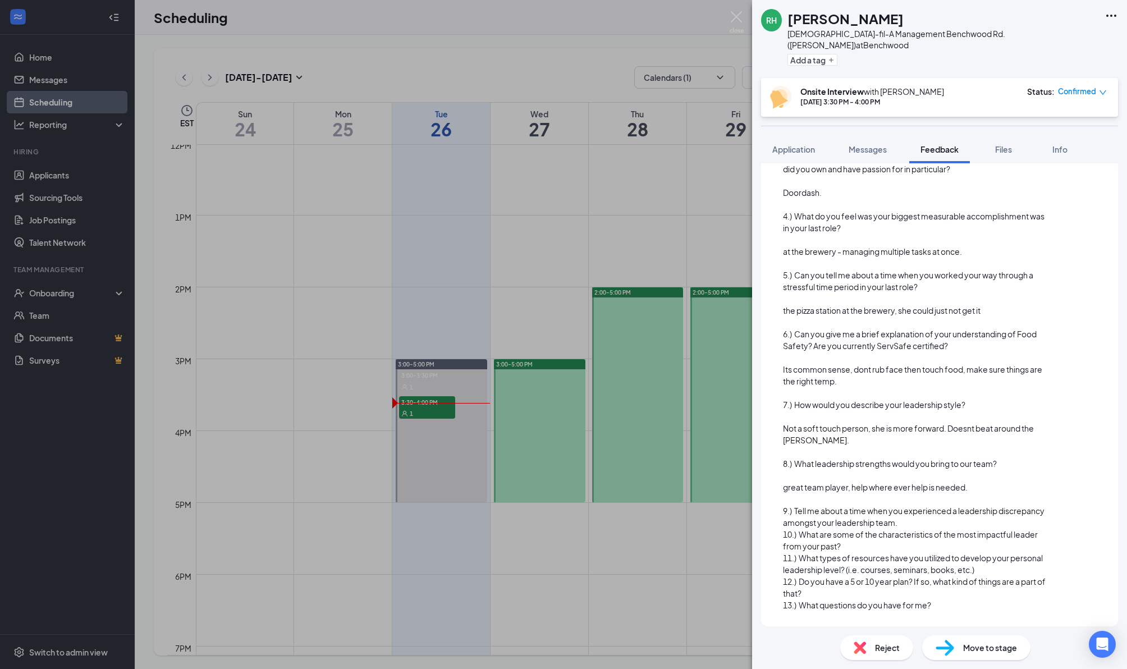
click at [898, 492] on span "great team player, help where ever help is needed." at bounding box center [875, 487] width 185 height 10
click at [994, 505] on div at bounding box center [916, 499] width 266 height 12
click at [994, 482] on div at bounding box center [916, 476] width 266 height 12
click at [999, 493] on div "great team player, help whereever help is needed." at bounding box center [916, 488] width 266 height 12
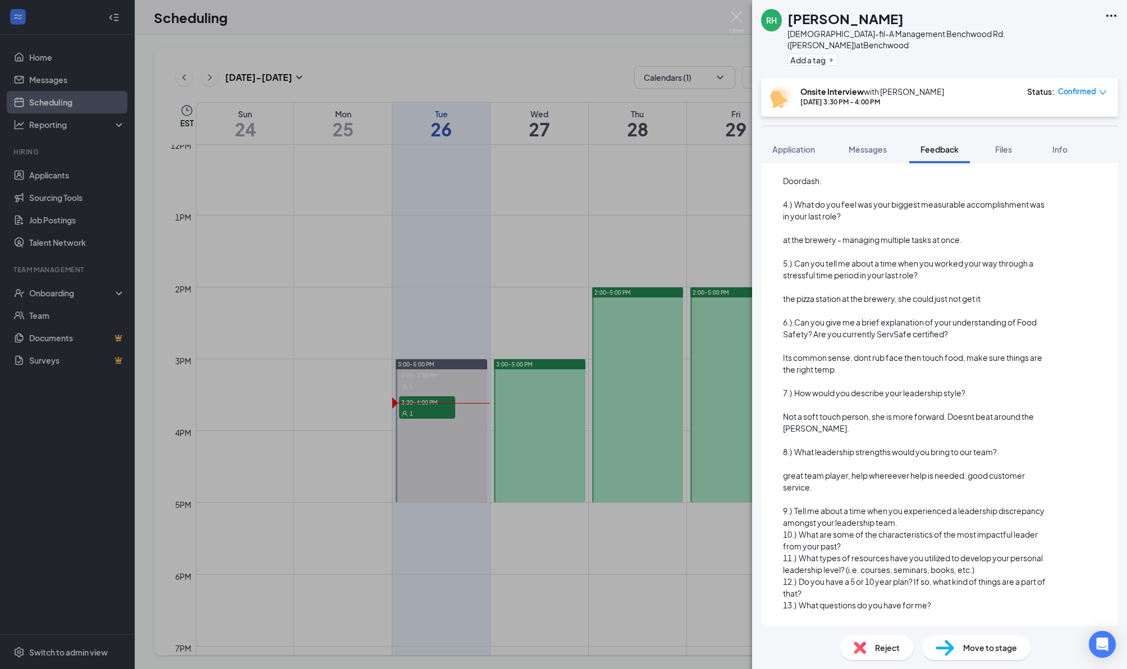
scroll to position [522, 0]
click at [946, 519] on div "9.) Tell me about a time when you experienced a leadership discrepancy amongst …" at bounding box center [916, 517] width 266 height 24
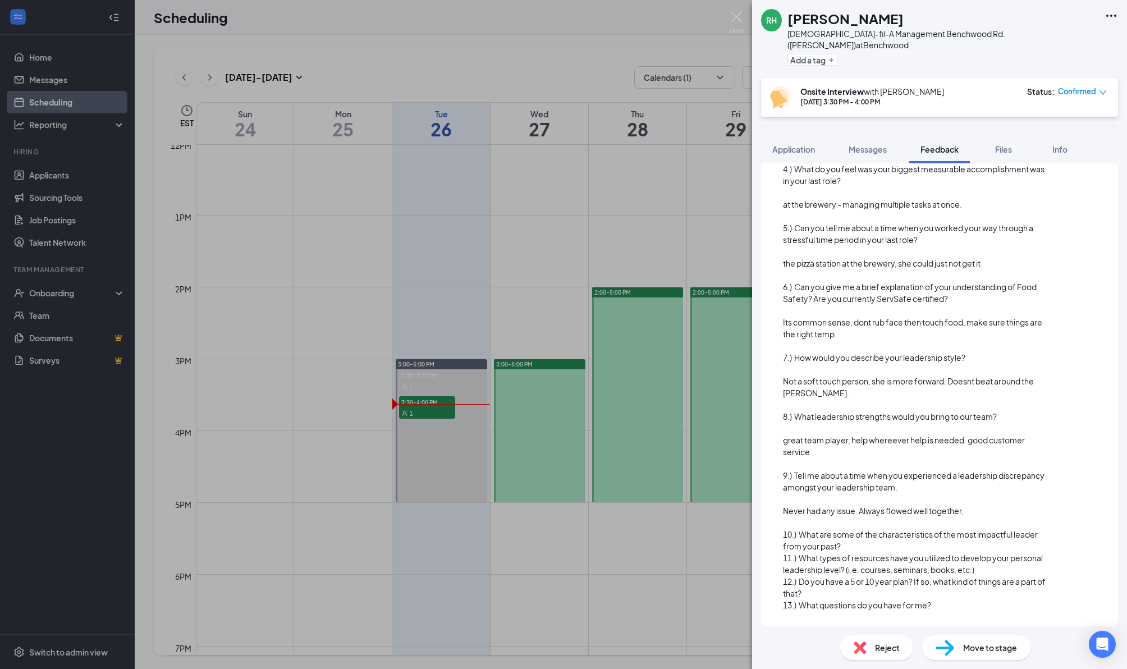
scroll to position [557, 0]
click at [865, 547] on div "10.) What are some of the characteristics of the most impactful leader from you…" at bounding box center [916, 541] width 266 height 24
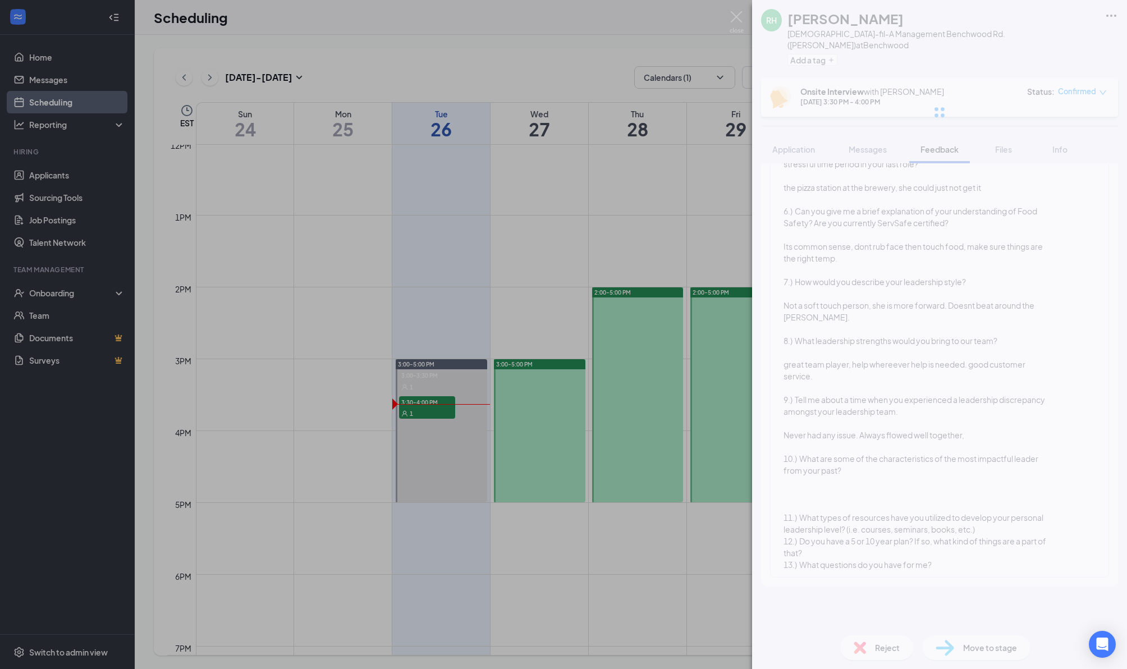
click at [822, 570] on div "RH [PERSON_NAME] [DEMOGRAPHIC_DATA]-fil-A Management Benchwood Rd. ([PERSON_NAM…" at bounding box center [939, 334] width 375 height 669
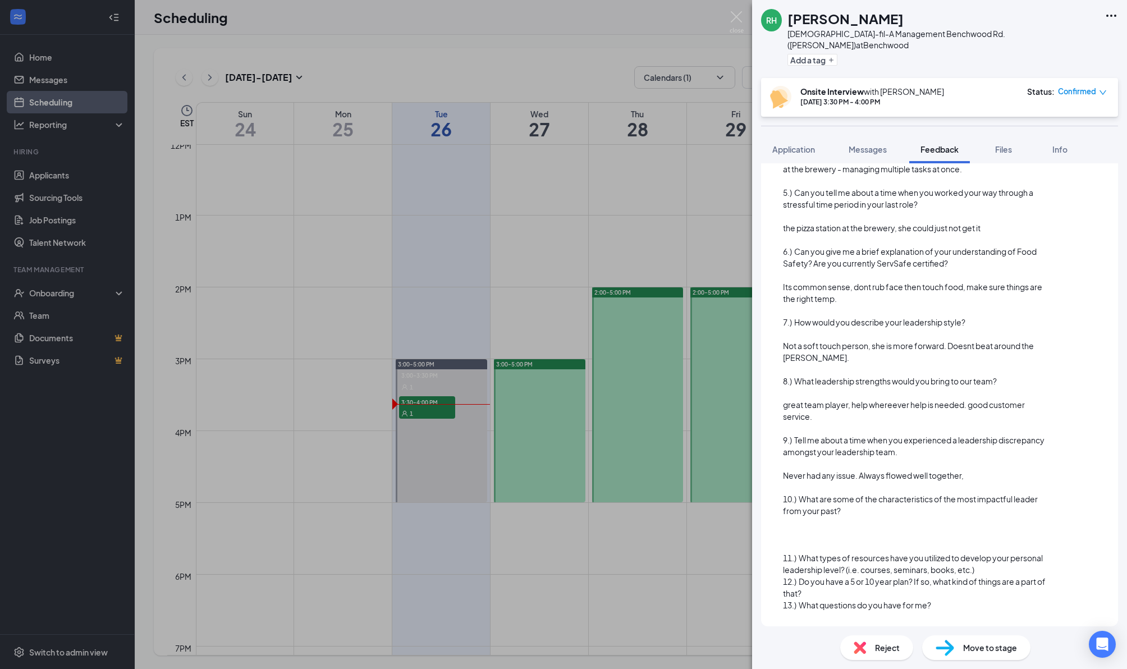
click at [810, 541] on div at bounding box center [916, 535] width 266 height 12
click at [980, 568] on div "11.) What types of resources have you utilized to develop your personal leaders…" at bounding box center [916, 564] width 266 height 24
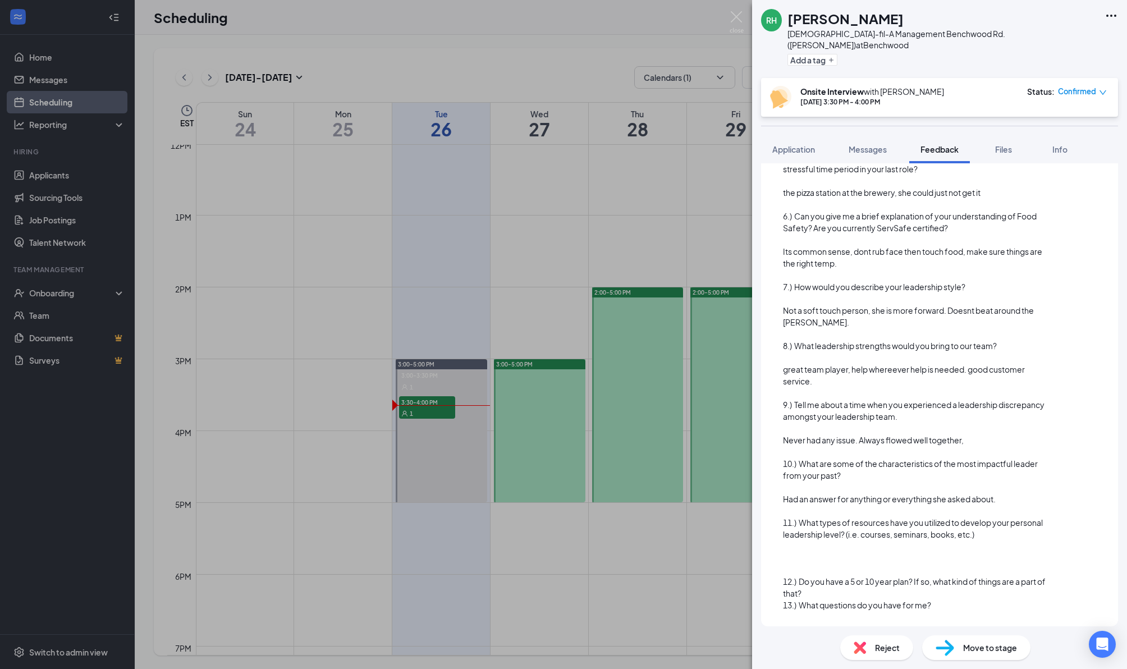
scroll to position [628, 0]
click at [833, 592] on div "12.) Do you have a 5 or 10 year plan? If so, what kind of things are a part of …" at bounding box center [916, 588] width 266 height 24
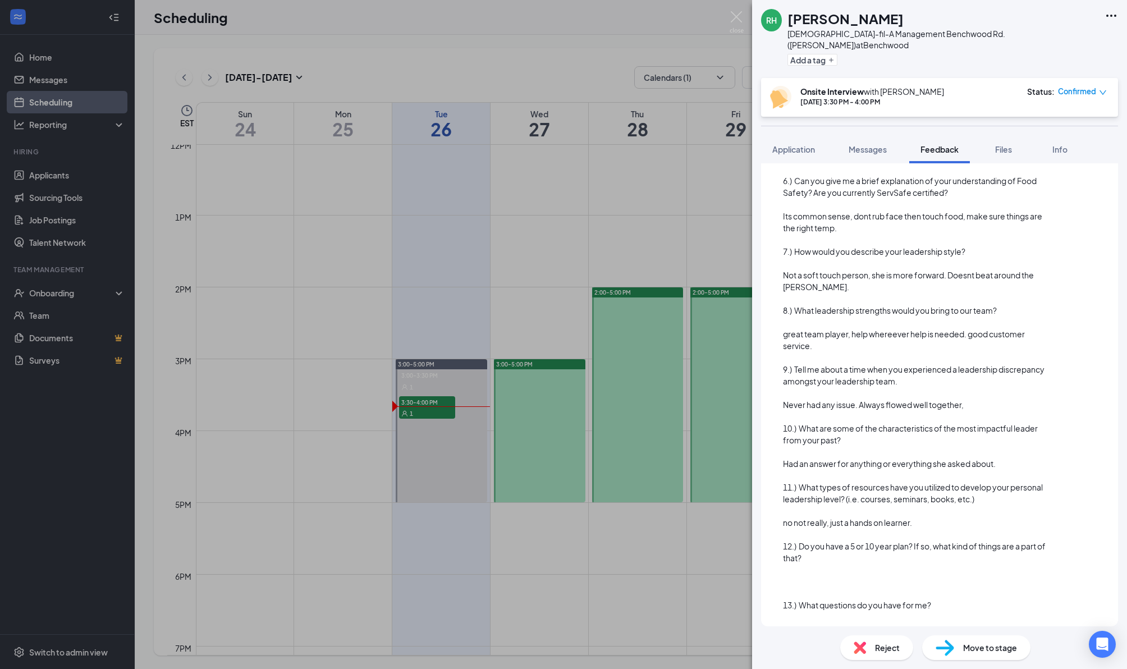
scroll to position [663, 0]
click at [975, 605] on div "13.) What questions do you have for me?" at bounding box center [916, 606] width 266 height 12
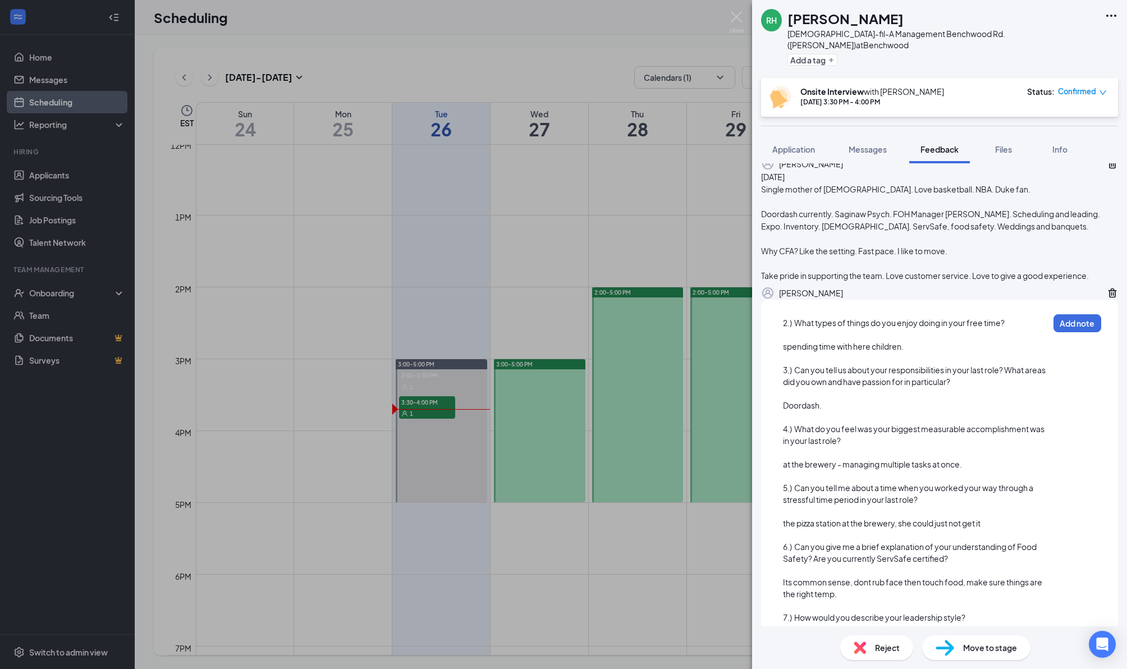
scroll to position [220, 0]
click at [1074, 334] on button "Add note" at bounding box center [1077, 325] width 48 height 18
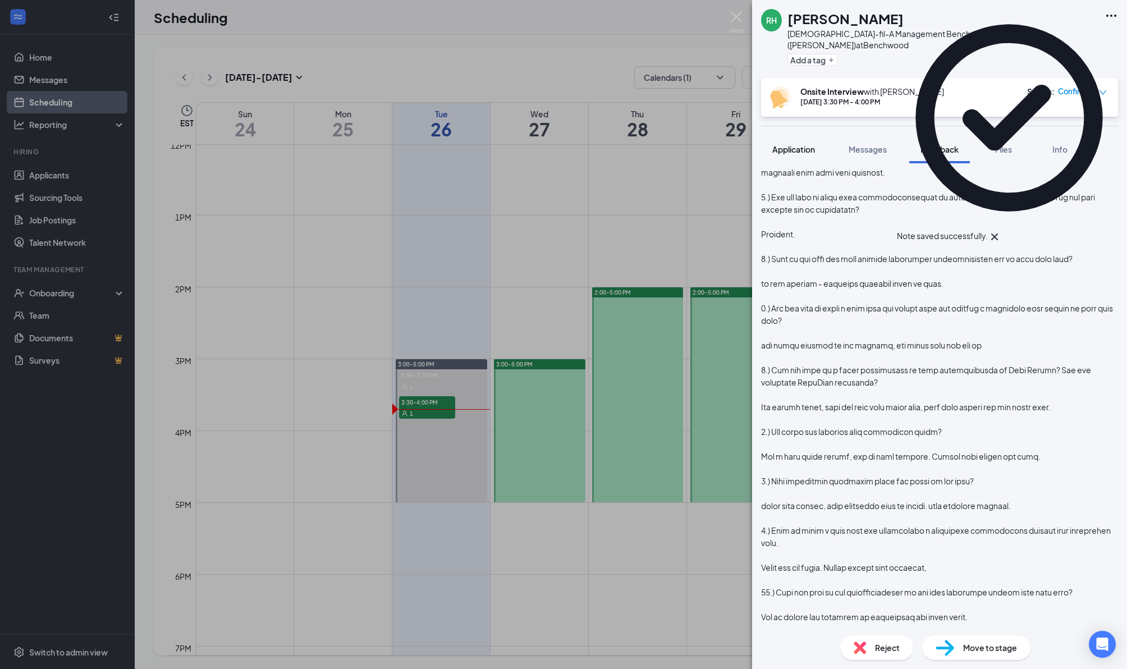
click at [789, 144] on span "Application" at bounding box center [793, 149] width 43 height 10
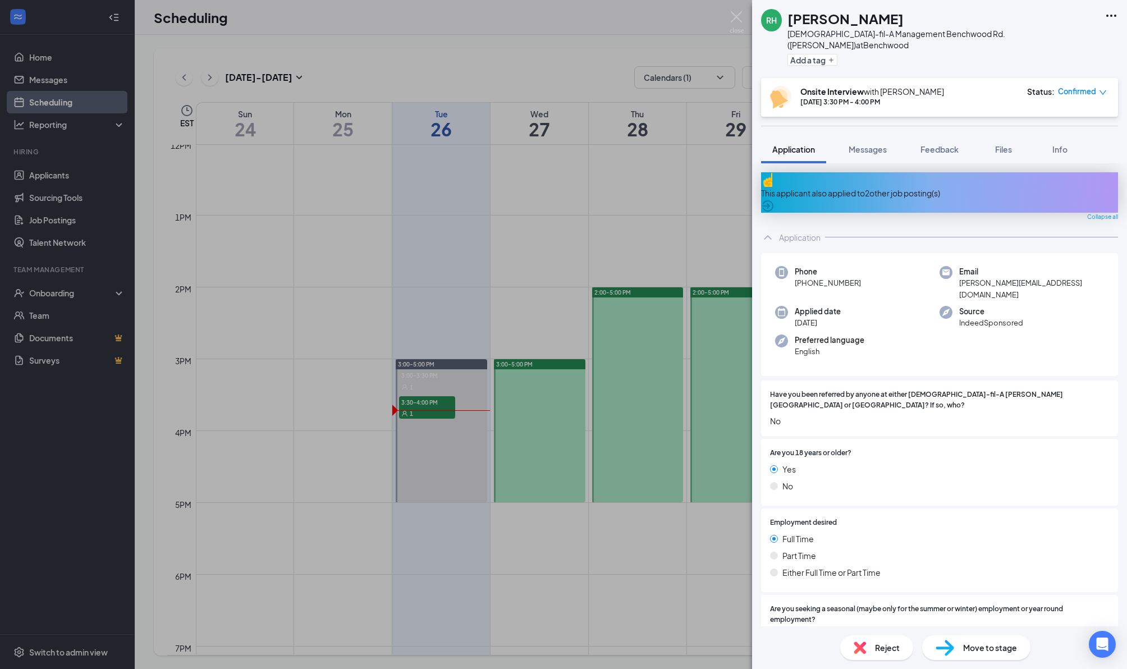
click at [529, 23] on div "RH [PERSON_NAME] [DEMOGRAPHIC_DATA]-fil-A Management Benchwood Rd. ([PERSON_NAM…" at bounding box center [563, 334] width 1127 height 669
